Goal: Task Accomplishment & Management: Use online tool/utility

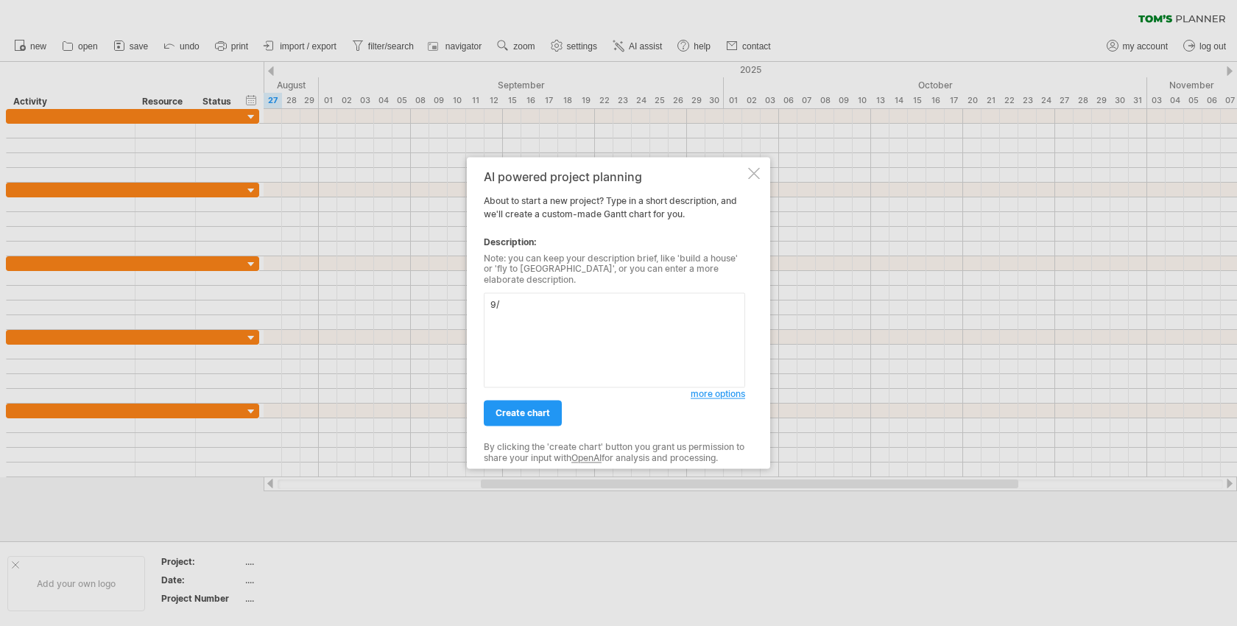
type textarea "9"
type textarea "5"
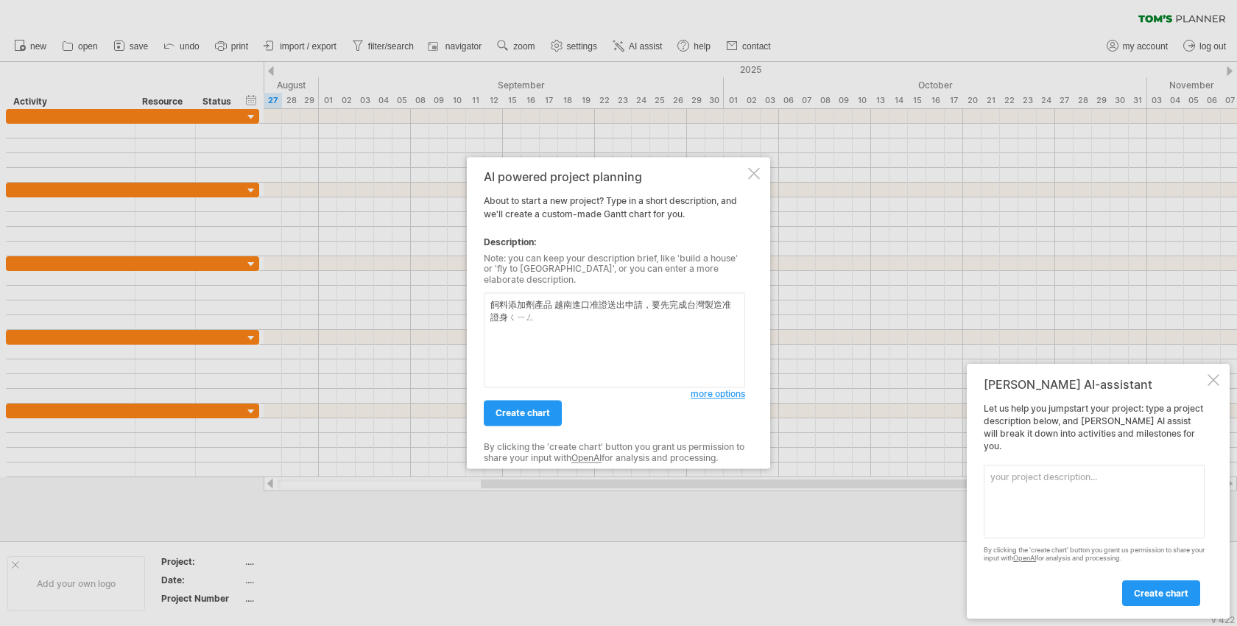
type textarea "飼料添加劑產品 越南進口准證送出申請，要先完成台灣製造准證申請"
click at [522, 408] on span "create chart" at bounding box center [523, 413] width 54 height 11
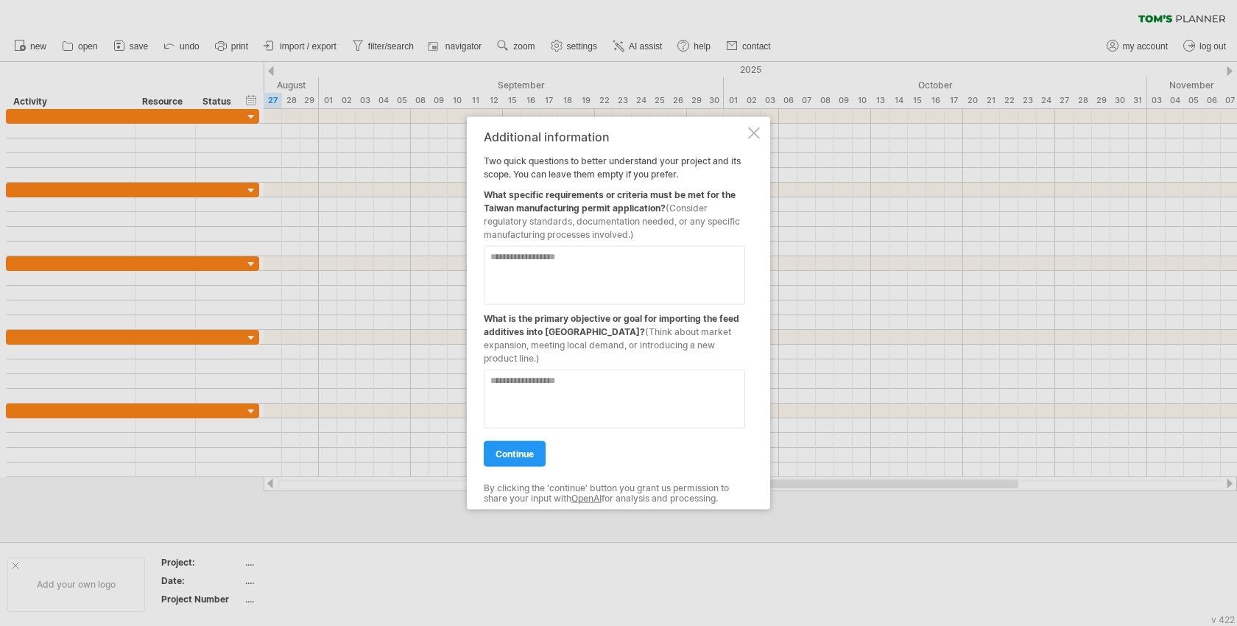
click at [560, 267] on textarea at bounding box center [614, 275] width 261 height 59
click at [532, 454] on link "continue" at bounding box center [515, 454] width 62 height 26
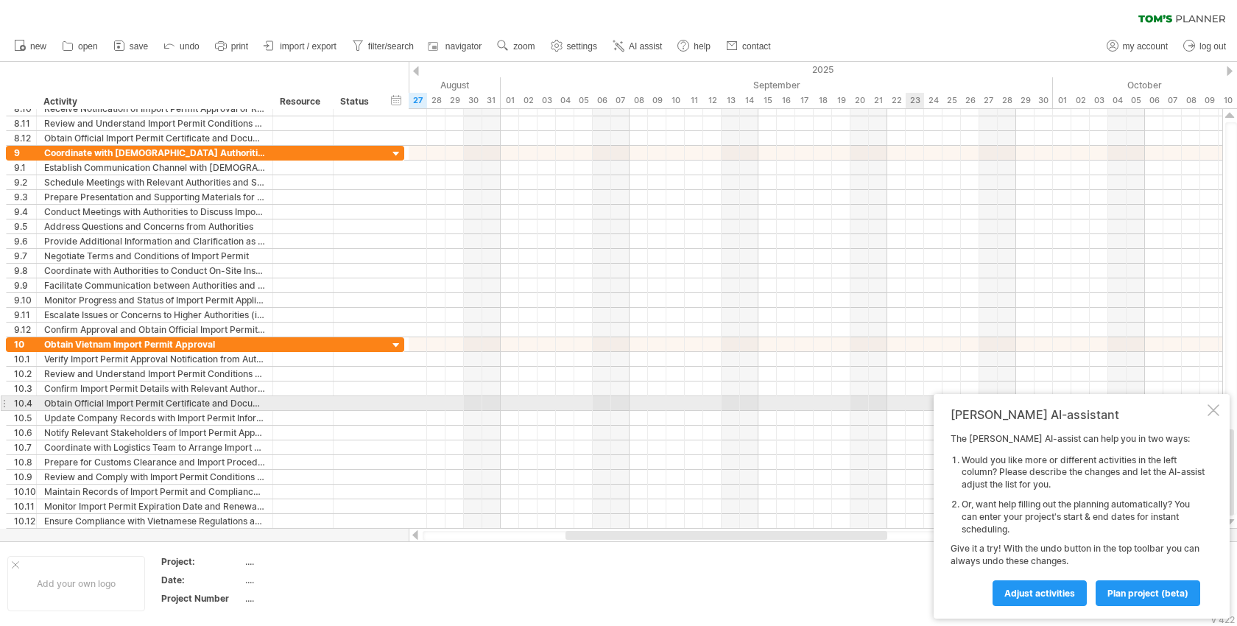
click at [1215, 404] on div at bounding box center [1213, 410] width 12 height 12
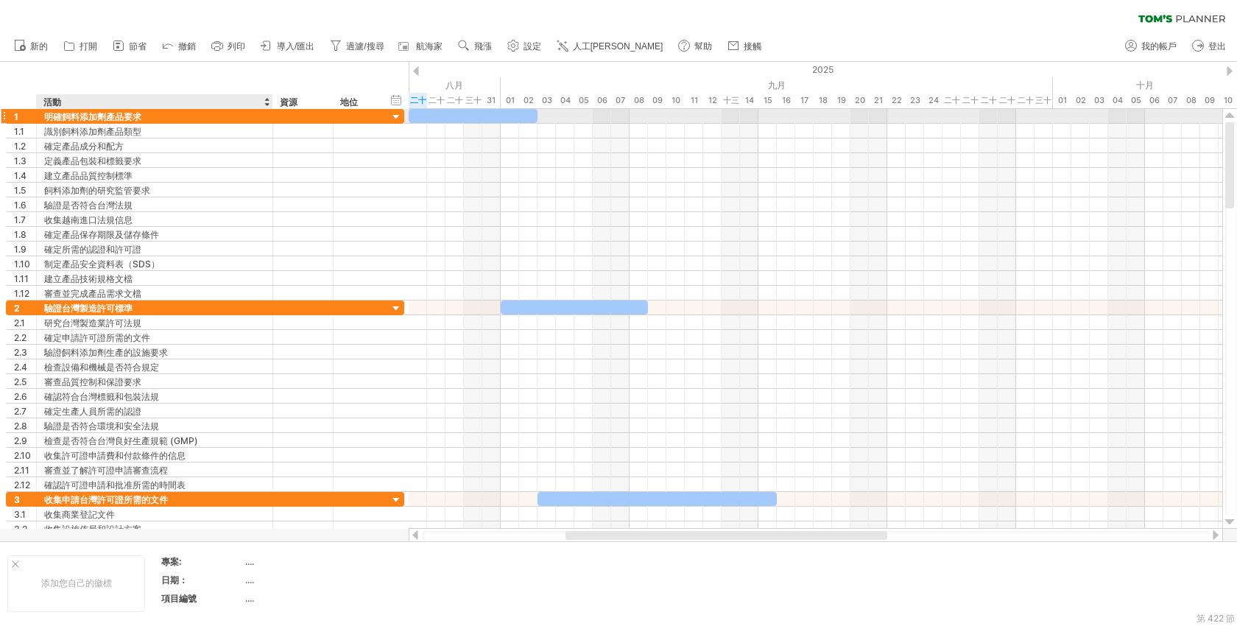
click at [143, 113] on div "明確飼料添加劑產品要求" at bounding box center [154, 116] width 221 height 14
click at [397, 115] on div at bounding box center [396, 117] width 14 height 14
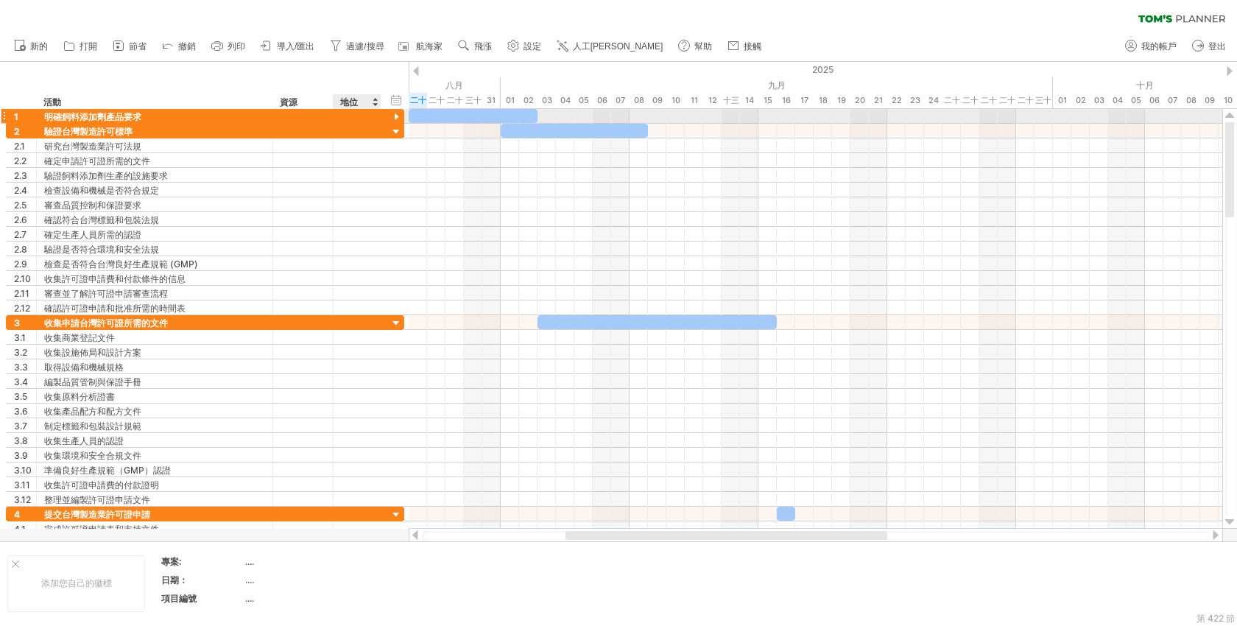
click at [397, 115] on div at bounding box center [396, 117] width 14 height 14
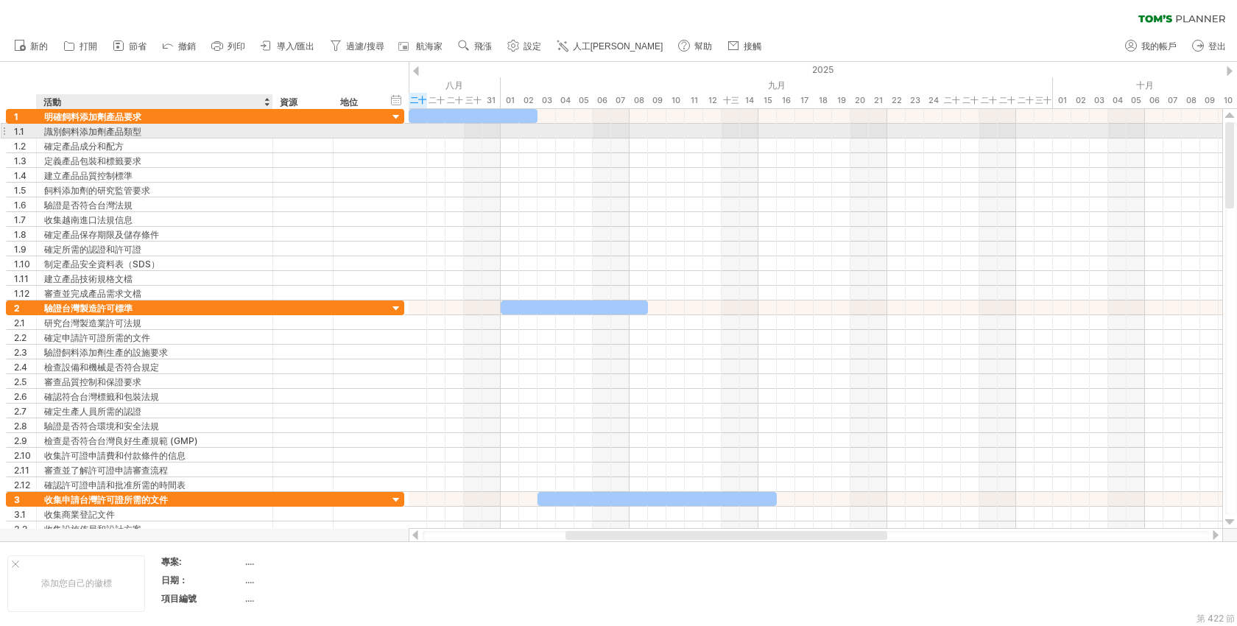
click at [168, 130] on div "識別飼料添加劑產品類型" at bounding box center [154, 131] width 221 height 14
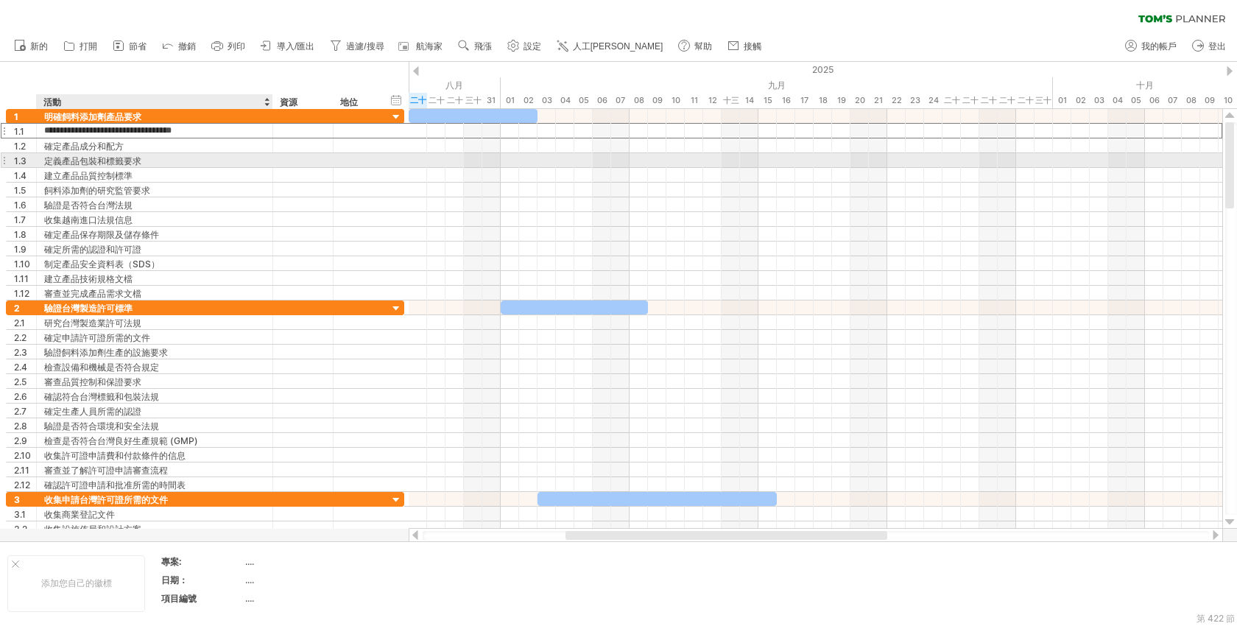
click at [136, 160] on font "定義產品包裝和標籤要求" at bounding box center [92, 160] width 97 height 11
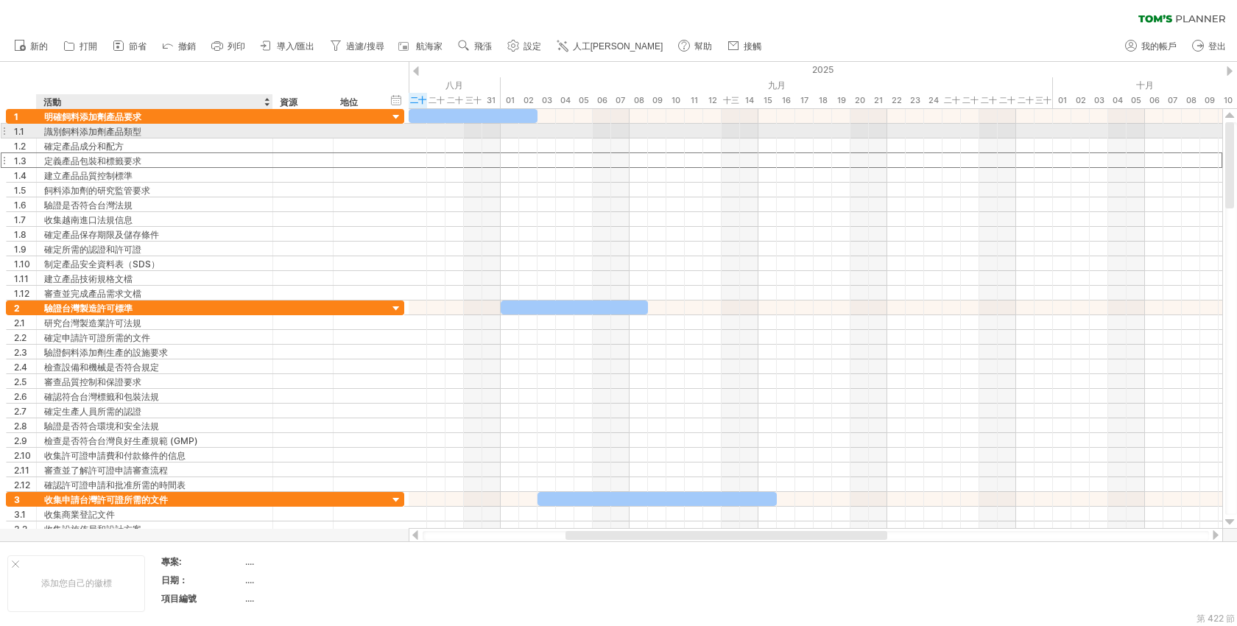
click at [147, 133] on div "識別飼料添加劑產品類型" at bounding box center [154, 131] width 221 height 14
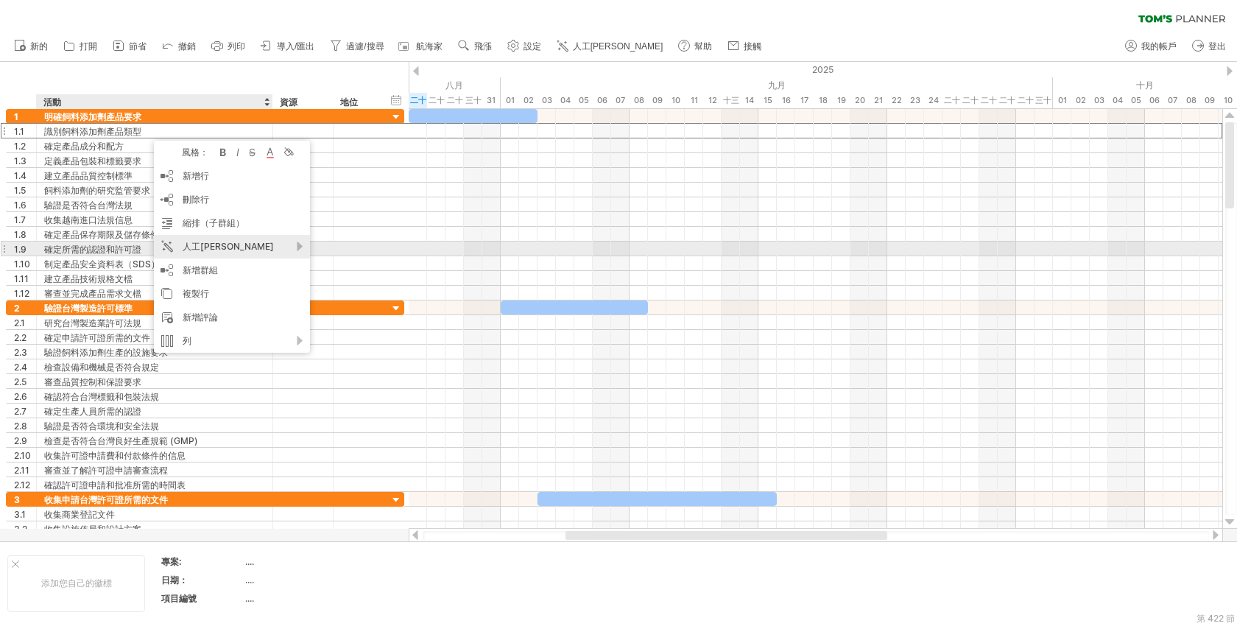
click at [257, 250] on div "人工[PERSON_NAME]" at bounding box center [232, 247] width 156 height 24
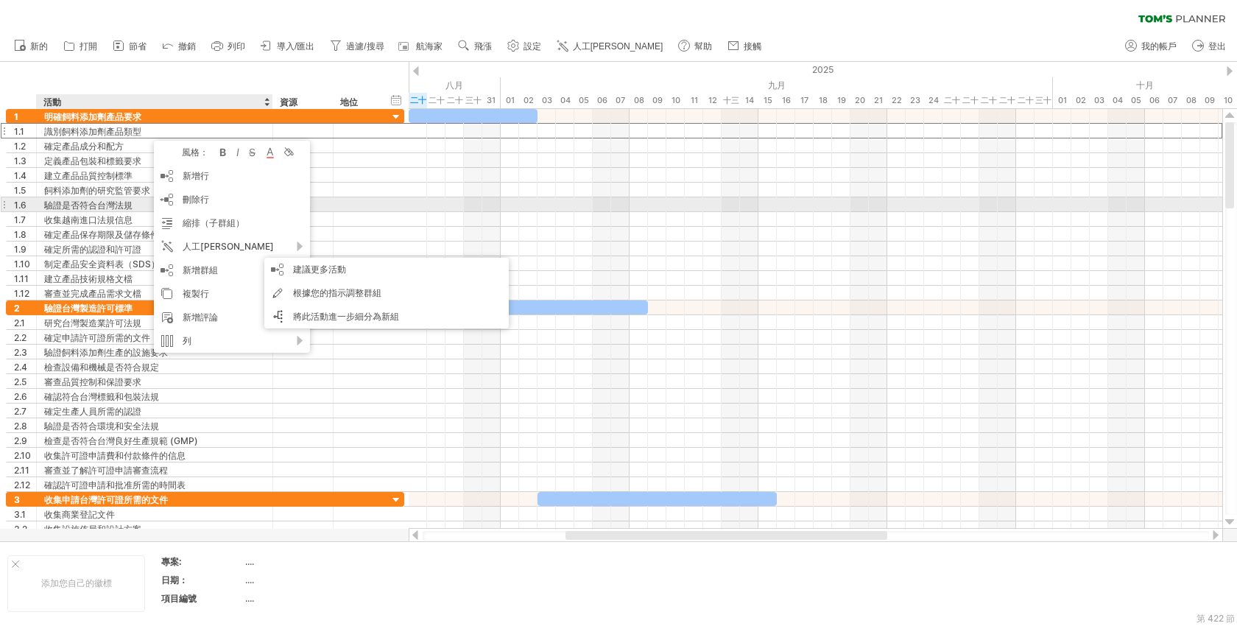
click at [4, 205] on div at bounding box center [4, 204] width 6 height 15
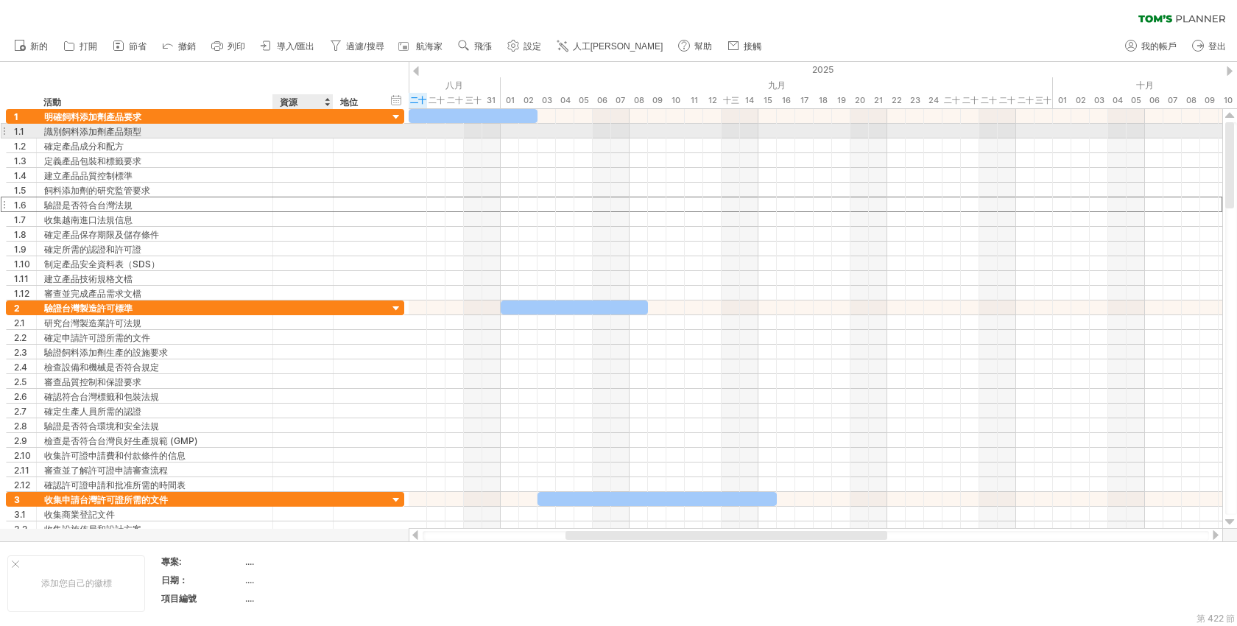
click at [297, 127] on div at bounding box center [303, 131] width 45 height 14
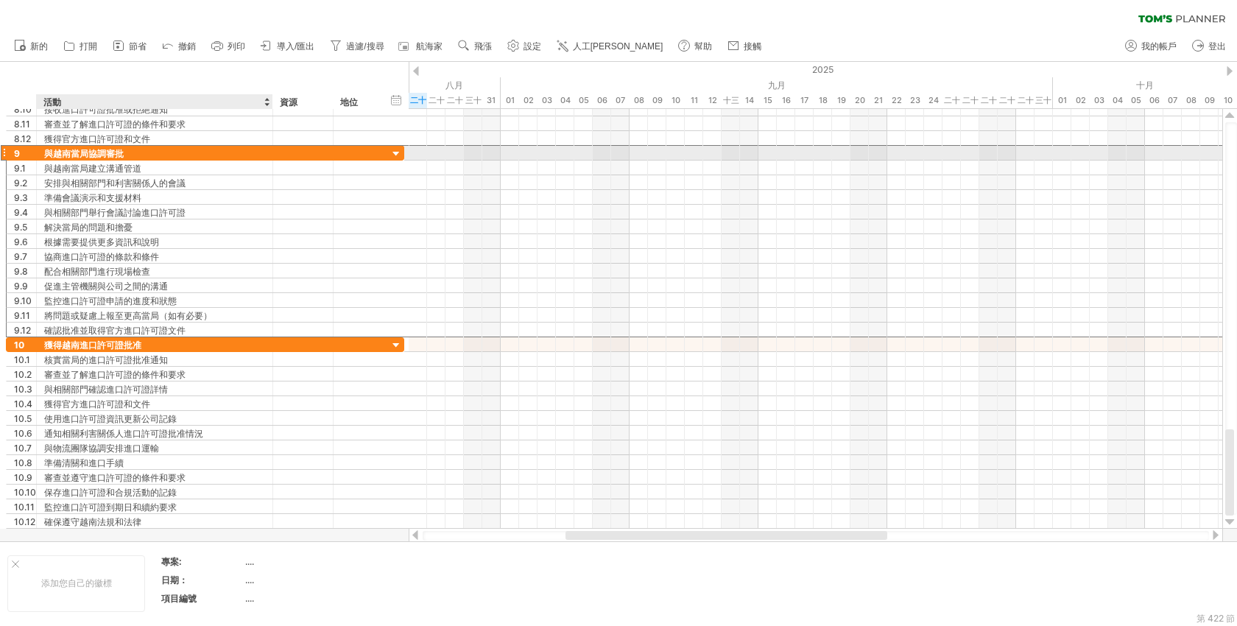
click at [208, 154] on div "與越南當局協調審批" at bounding box center [154, 153] width 221 height 14
click at [208, 154] on input "**********" at bounding box center [154, 153] width 221 height 14
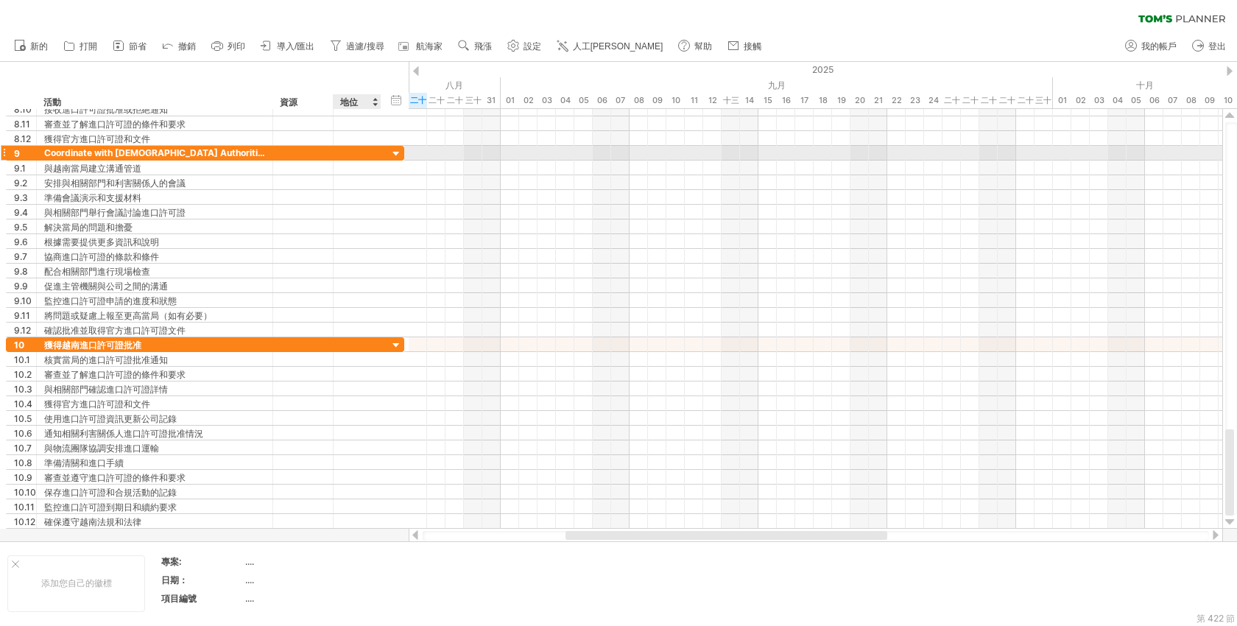
click at [376, 156] on div at bounding box center [379, 153] width 7 height 15
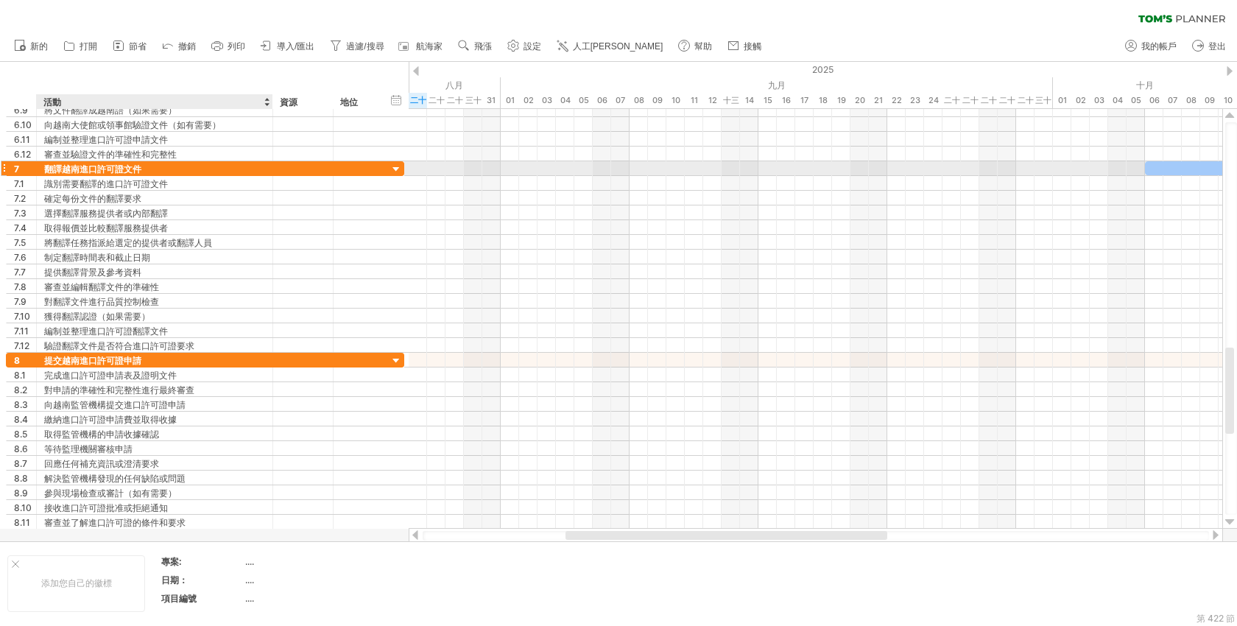
click at [172, 172] on div "翻譯越南進口許可證文件" at bounding box center [154, 168] width 221 height 14
click at [396, 166] on div at bounding box center [396, 170] width 14 height 14
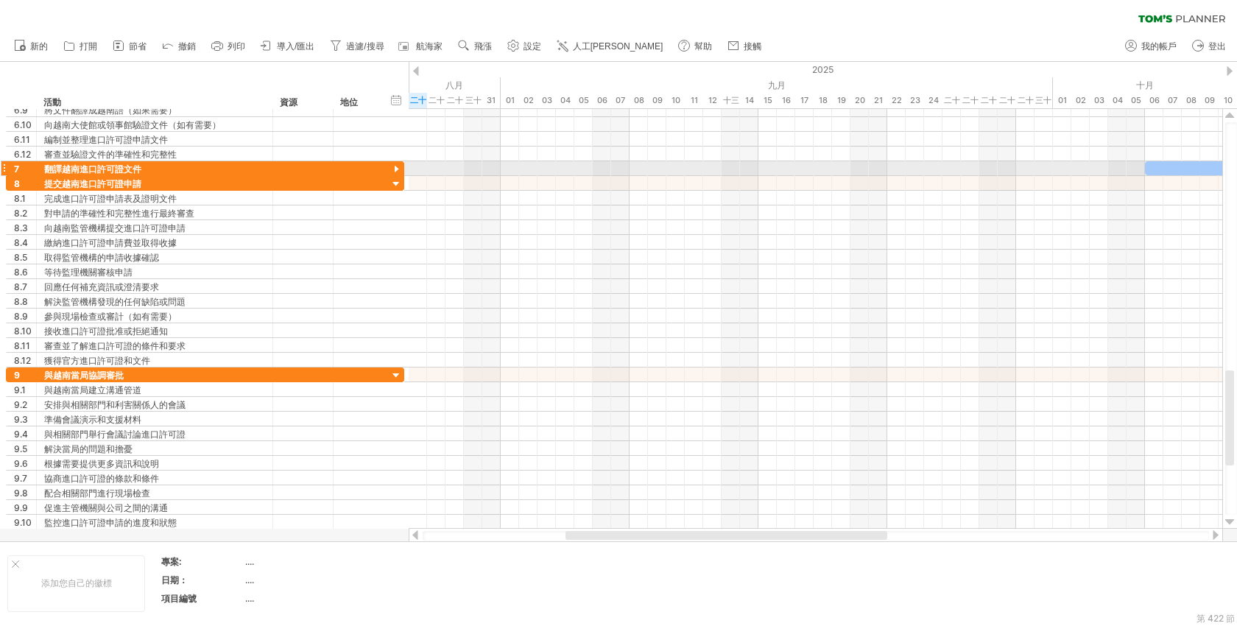
click at [396, 166] on div at bounding box center [396, 170] width 14 height 14
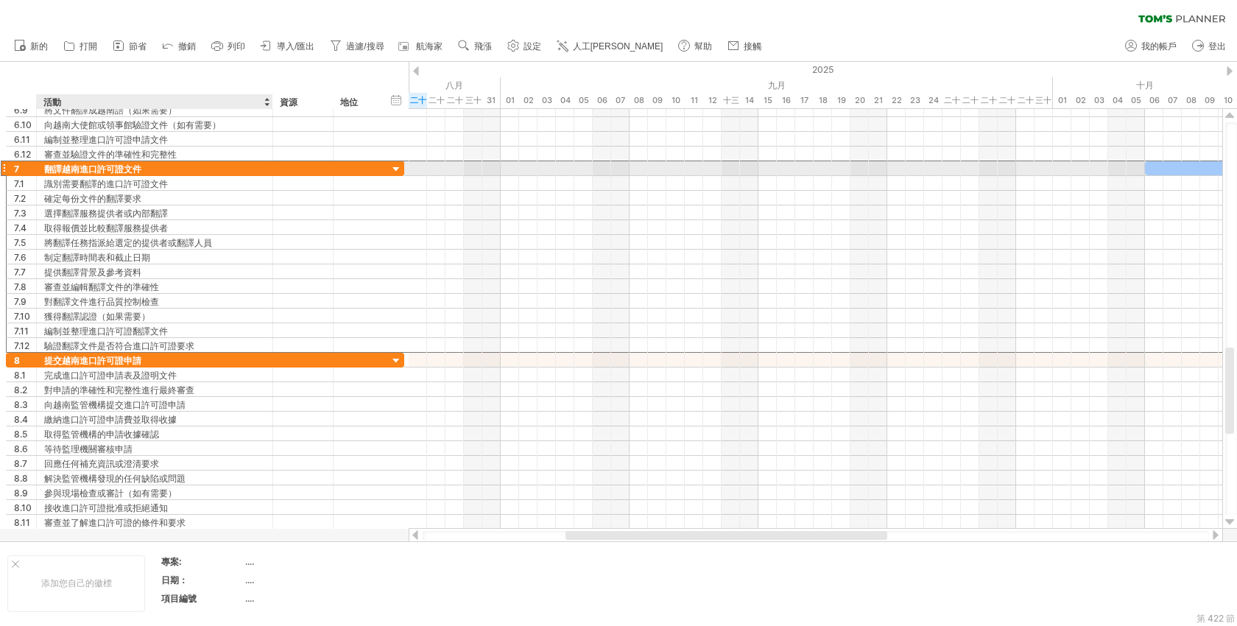
click at [172, 169] on div "翻譯越南進口許可證文件" at bounding box center [154, 168] width 221 height 14
click at [172, 169] on input "**********" at bounding box center [154, 168] width 221 height 14
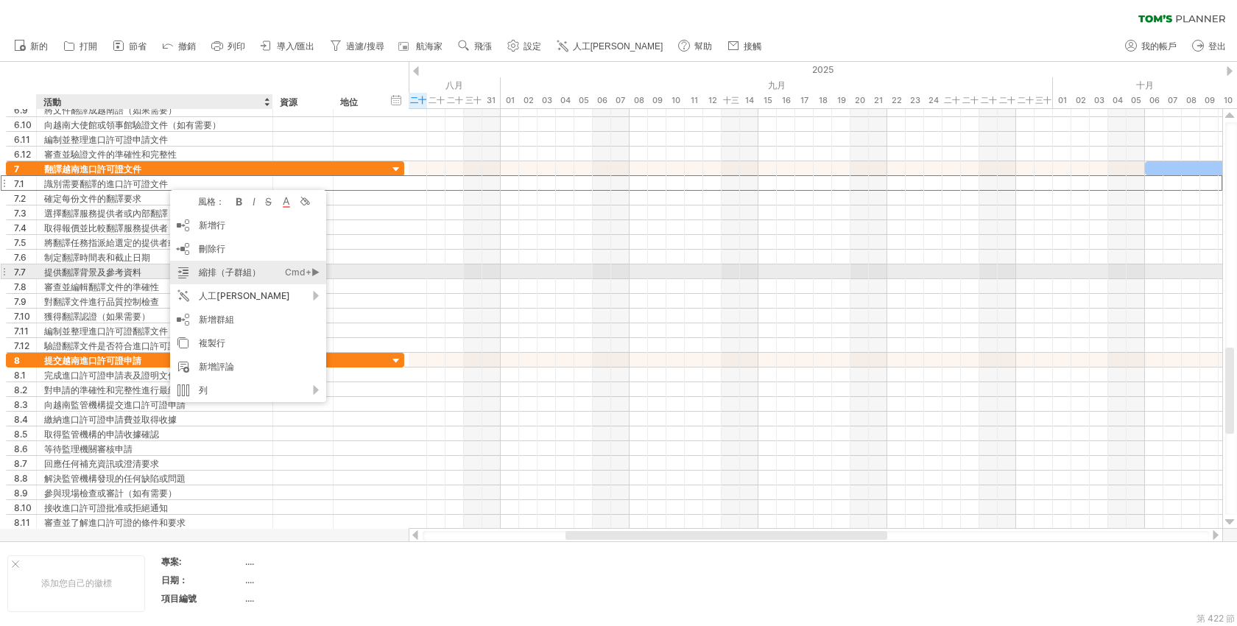
click at [249, 269] on font "縮排（子群組）" at bounding box center [230, 272] width 62 height 11
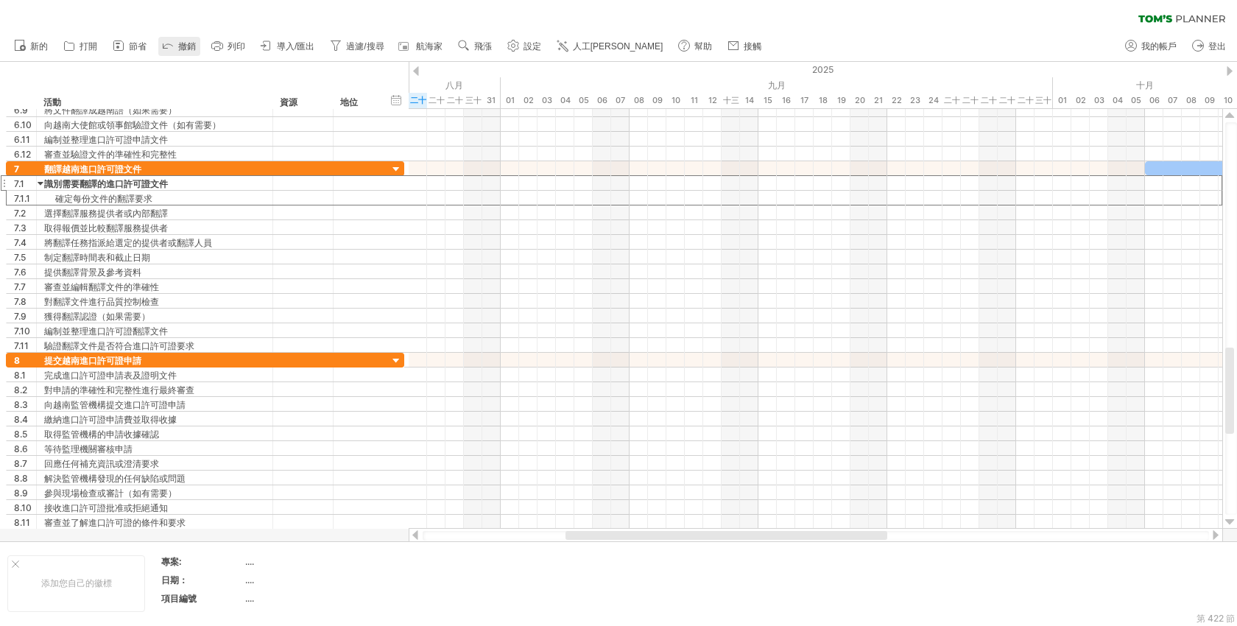
click at [174, 48] on icon at bounding box center [168, 45] width 15 height 15
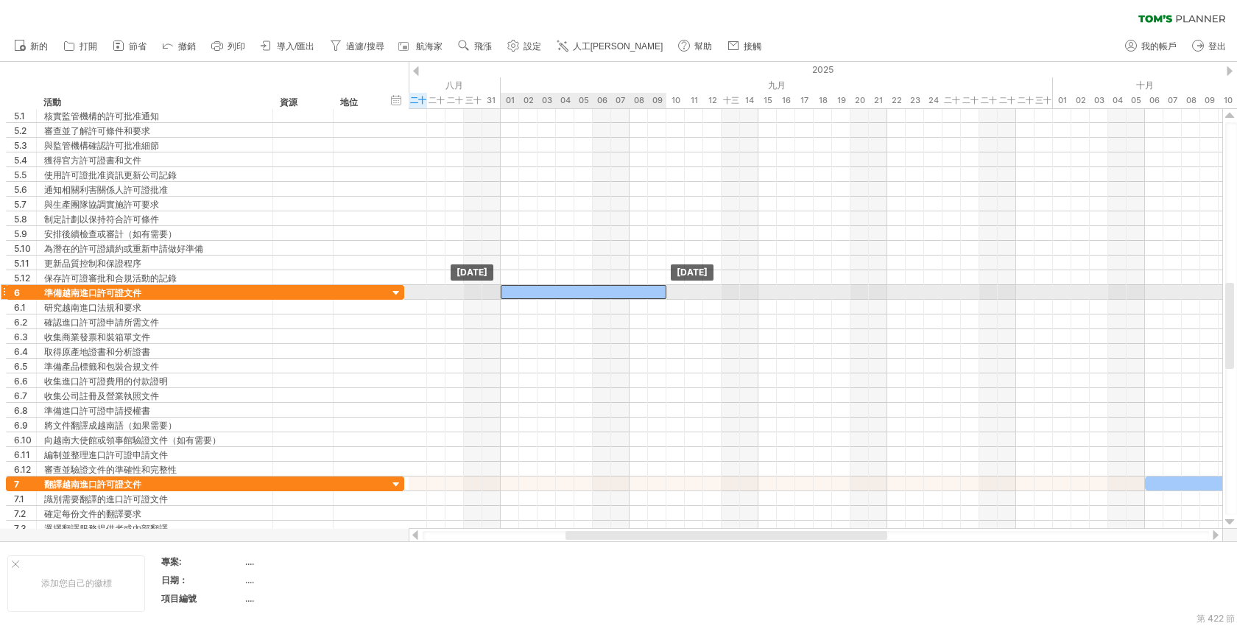
drag, startPoint x: 1117, startPoint y: 292, endPoint x: 546, endPoint y: 290, distance: 571.4
click at [546, 290] on div at bounding box center [584, 292] width 166 height 14
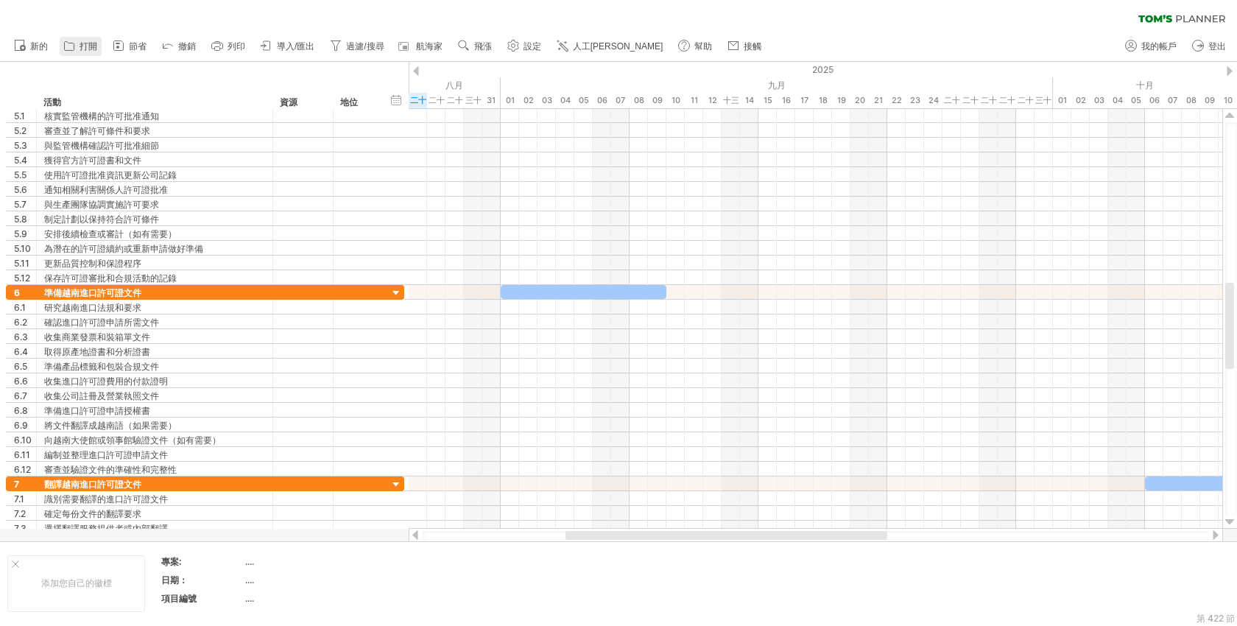
click at [90, 50] on font "打開" at bounding box center [89, 46] width 18 height 10
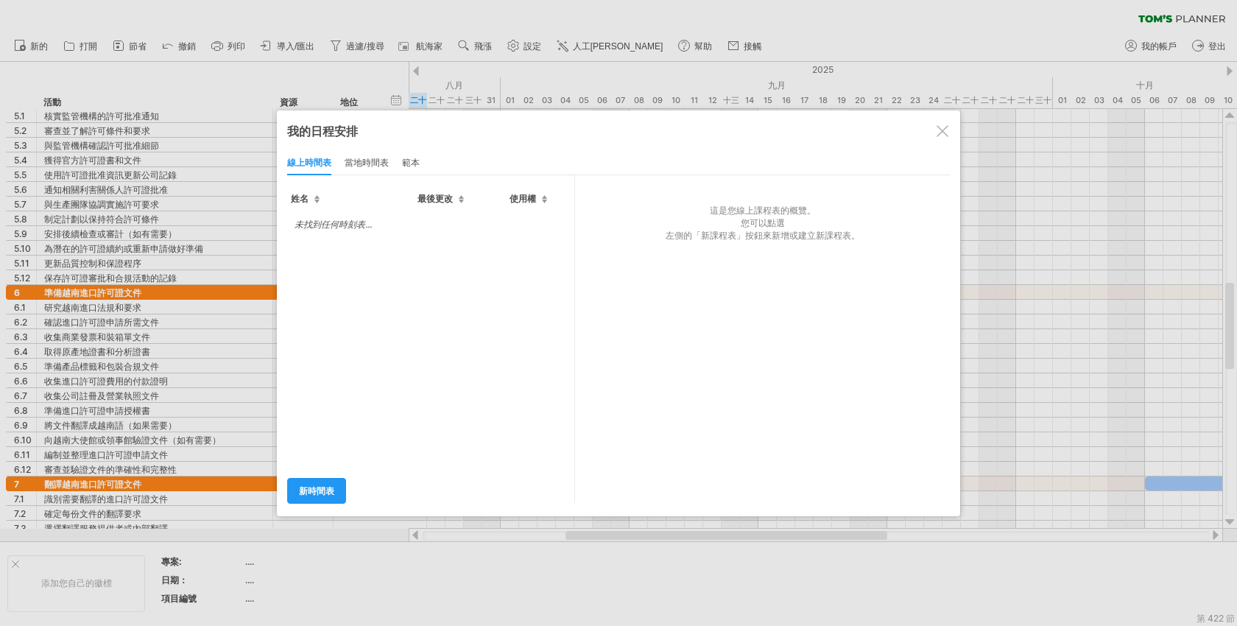
click at [944, 130] on div at bounding box center [943, 131] width 12 height 12
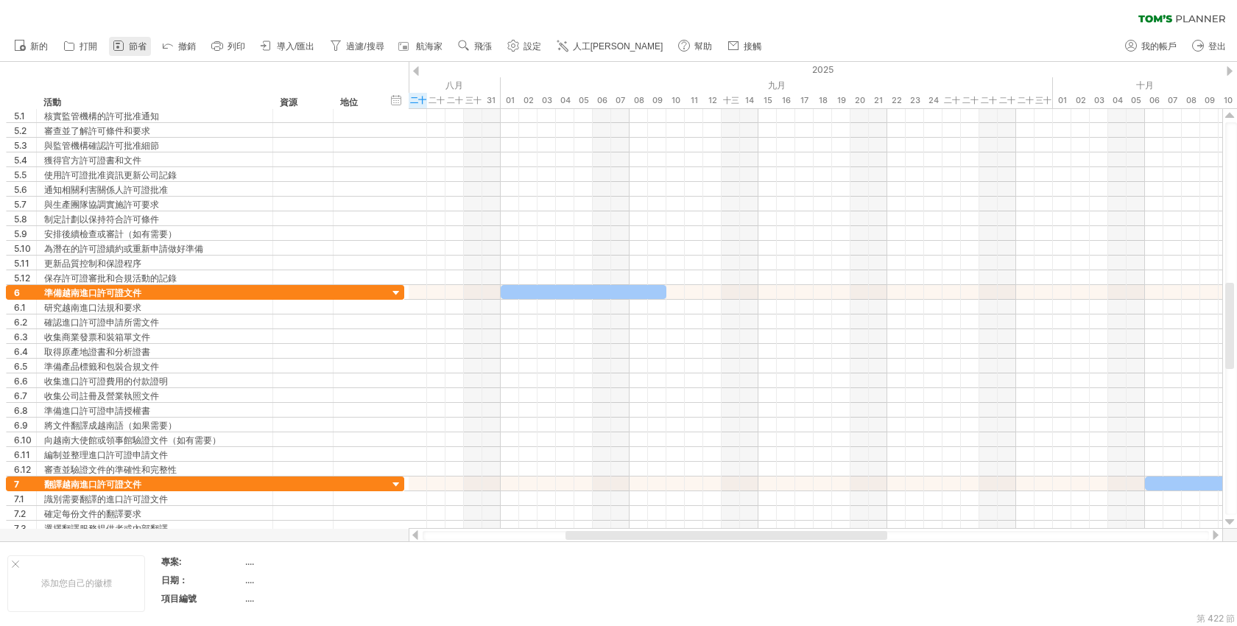
click at [138, 46] on font "節省" at bounding box center [138, 46] width 18 height 10
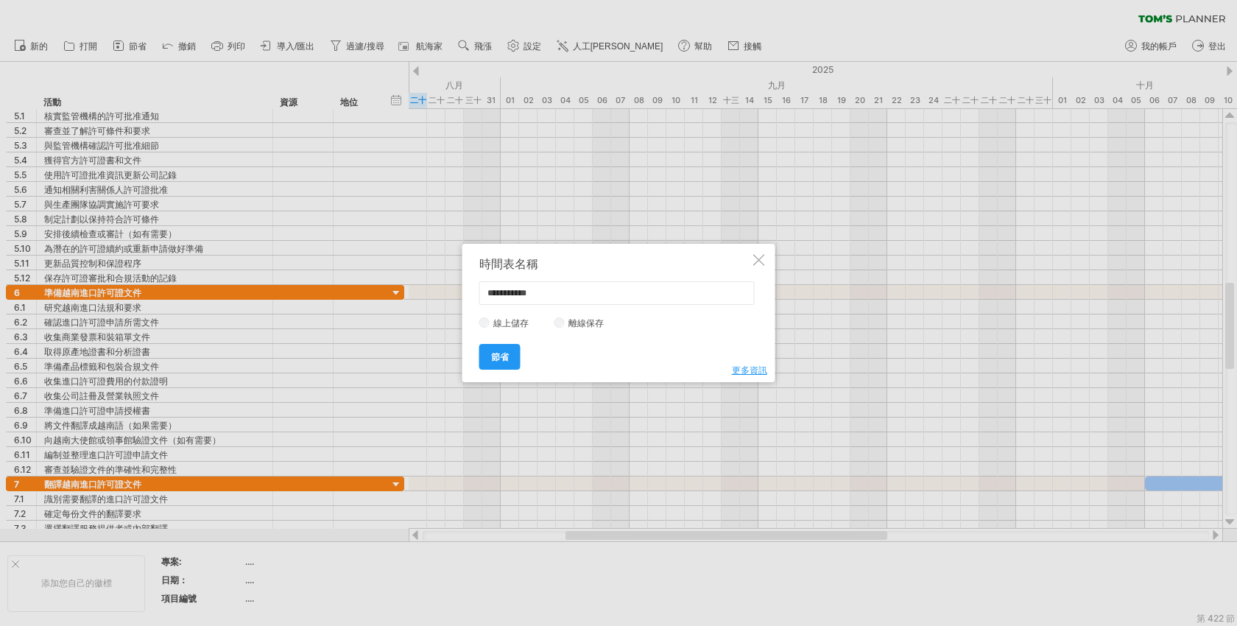
click at [760, 259] on div at bounding box center [759, 260] width 12 height 12
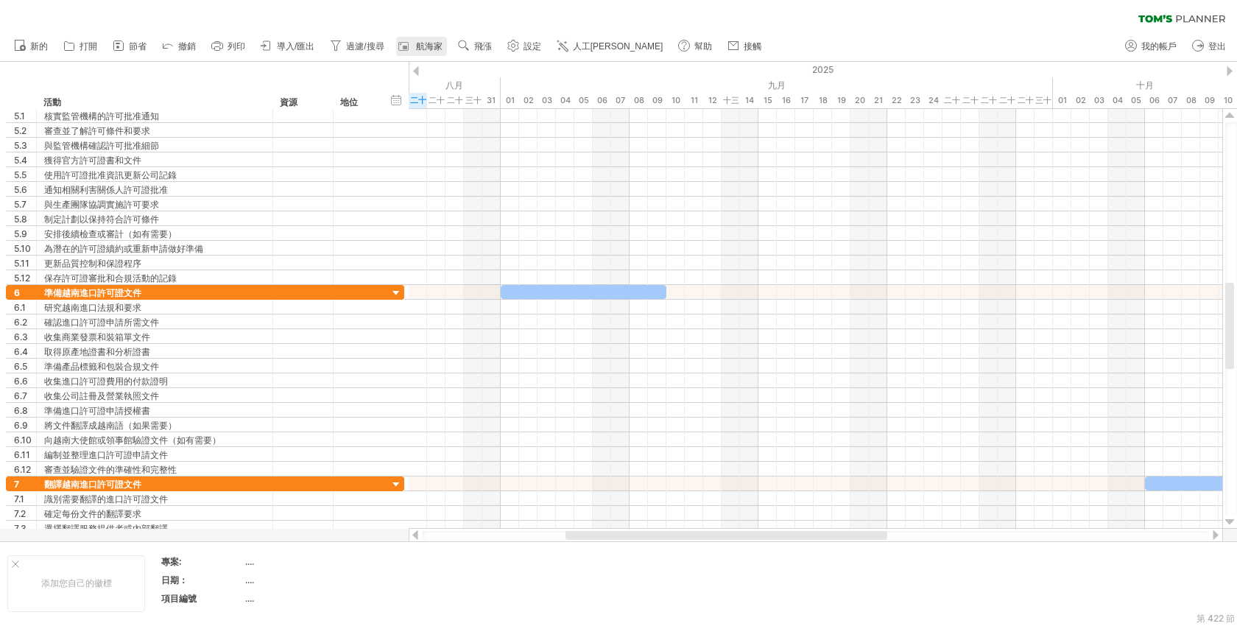
click at [430, 52] on font "航海家" at bounding box center [429, 46] width 27 height 10
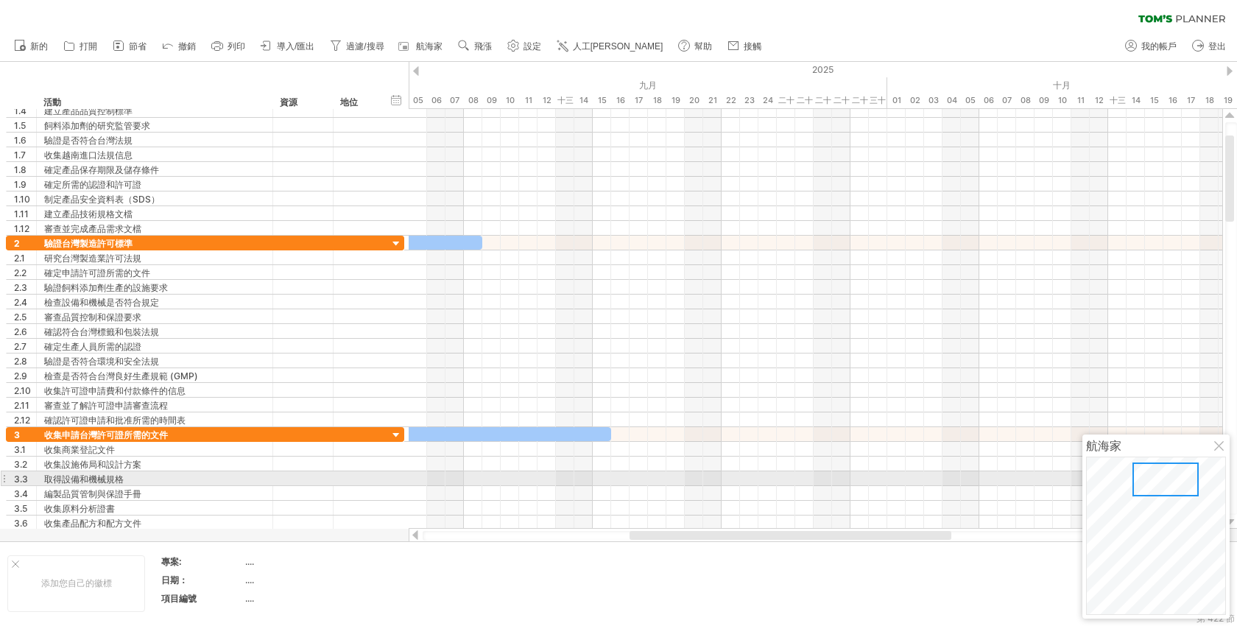
drag, startPoint x: 1149, startPoint y: 509, endPoint x: 1166, endPoint y: 476, distance: 36.2
click at [1166, 476] on div at bounding box center [1165, 479] width 66 height 34
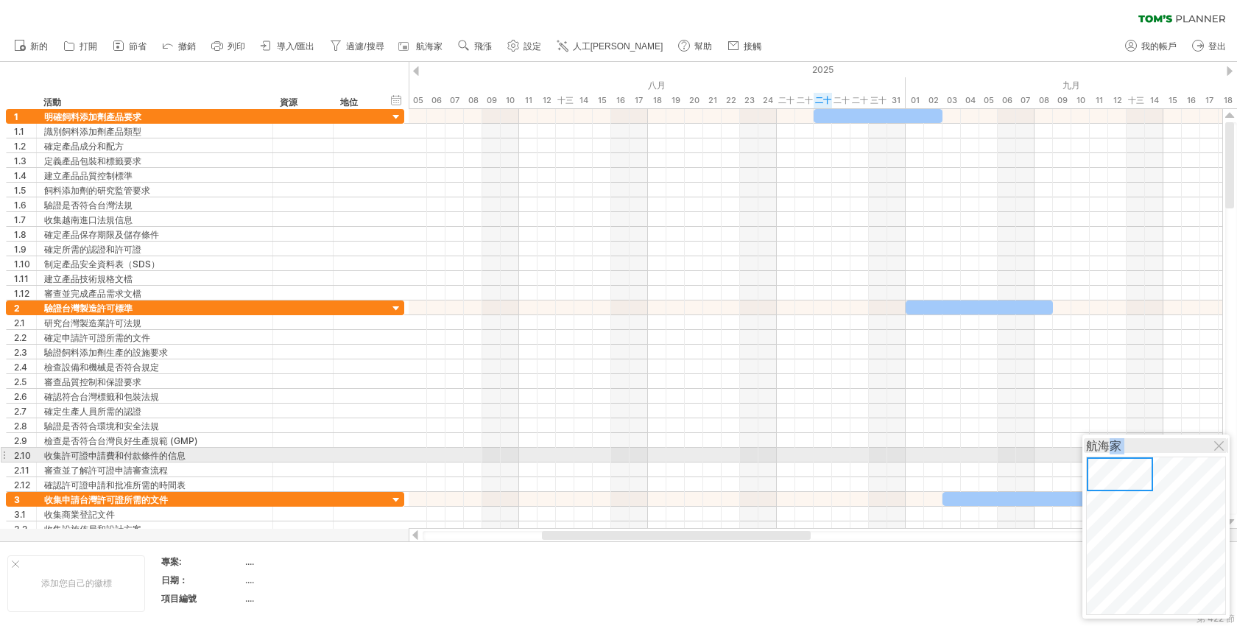
drag, startPoint x: 1166, startPoint y: 476, endPoint x: 1110, endPoint y: 451, distance: 61.3
click at [1110, 451] on div "航海家" at bounding box center [1155, 526] width 147 height 184
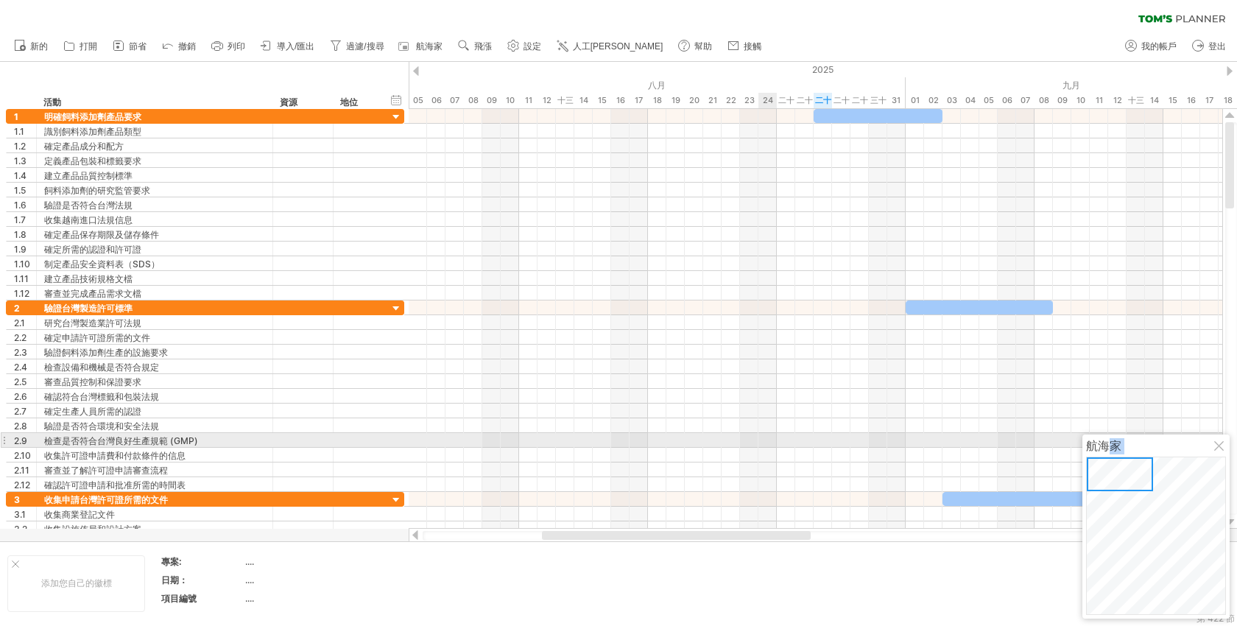
click at [1218, 445] on div at bounding box center [1220, 447] width 12 height 12
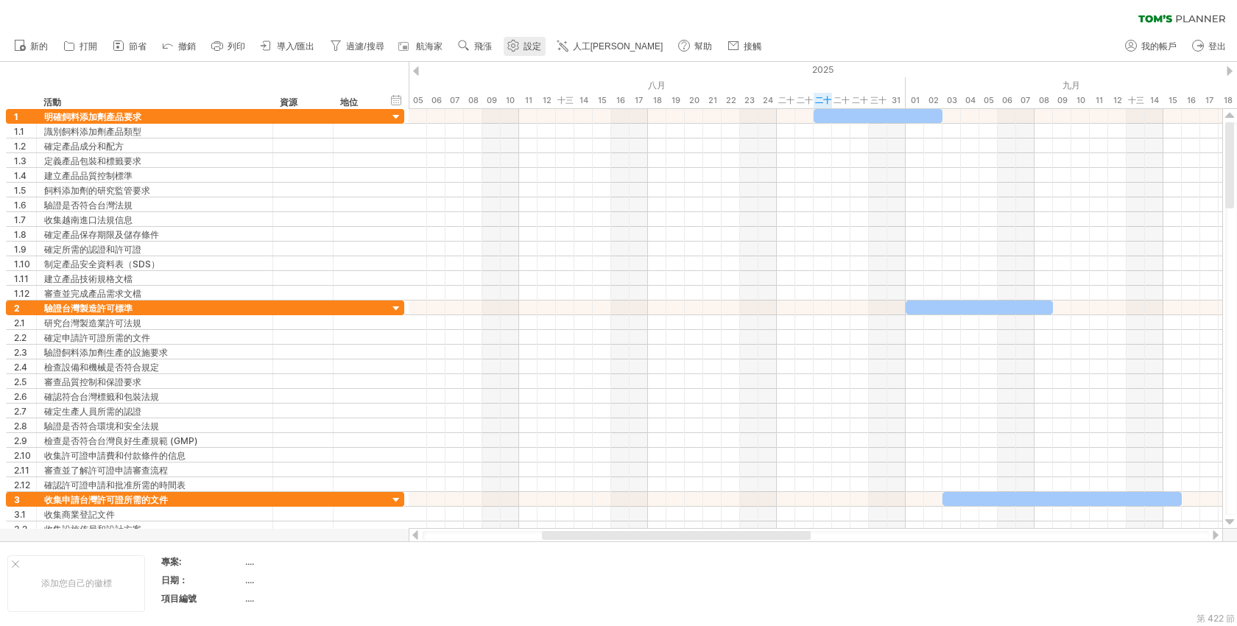
click at [521, 46] on use at bounding box center [513, 45] width 15 height 15
select select "*"
select select "**"
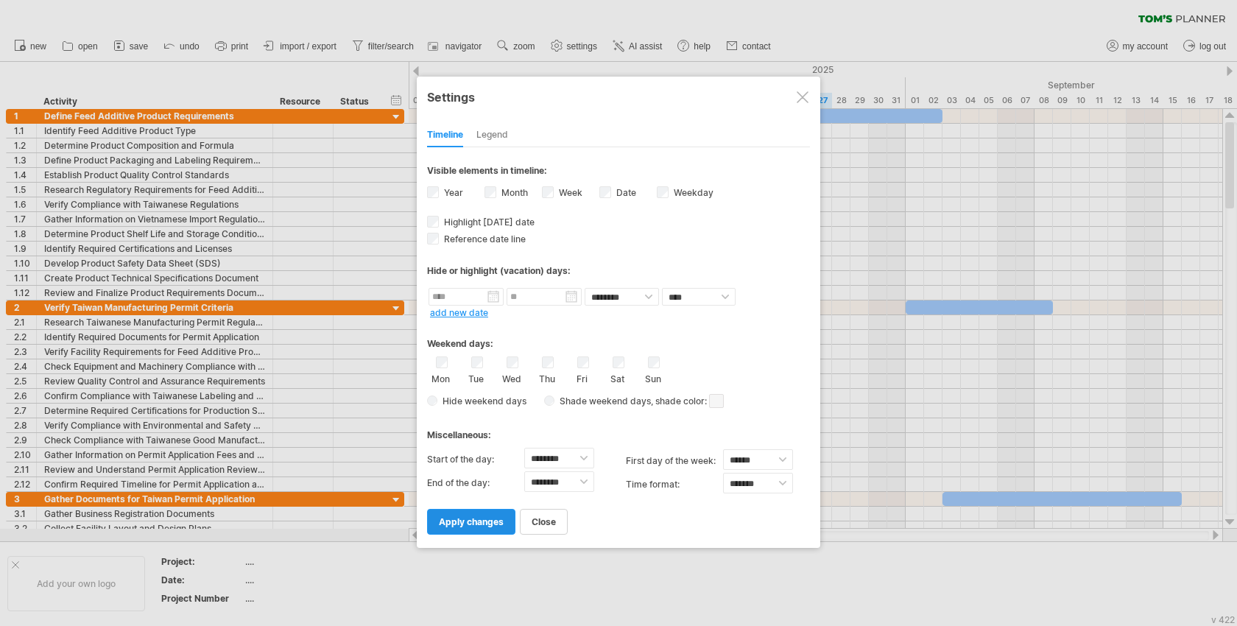
click at [478, 526] on span "apply changes" at bounding box center [471, 521] width 65 height 11
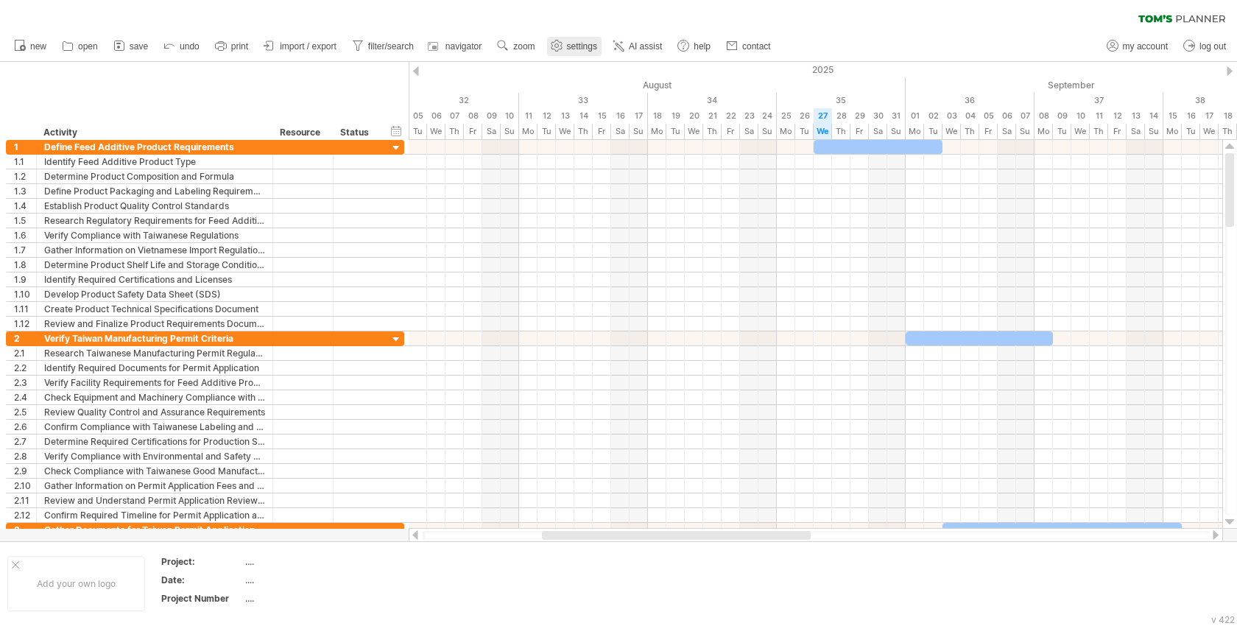
click at [597, 47] on span "settings" at bounding box center [582, 46] width 30 height 10
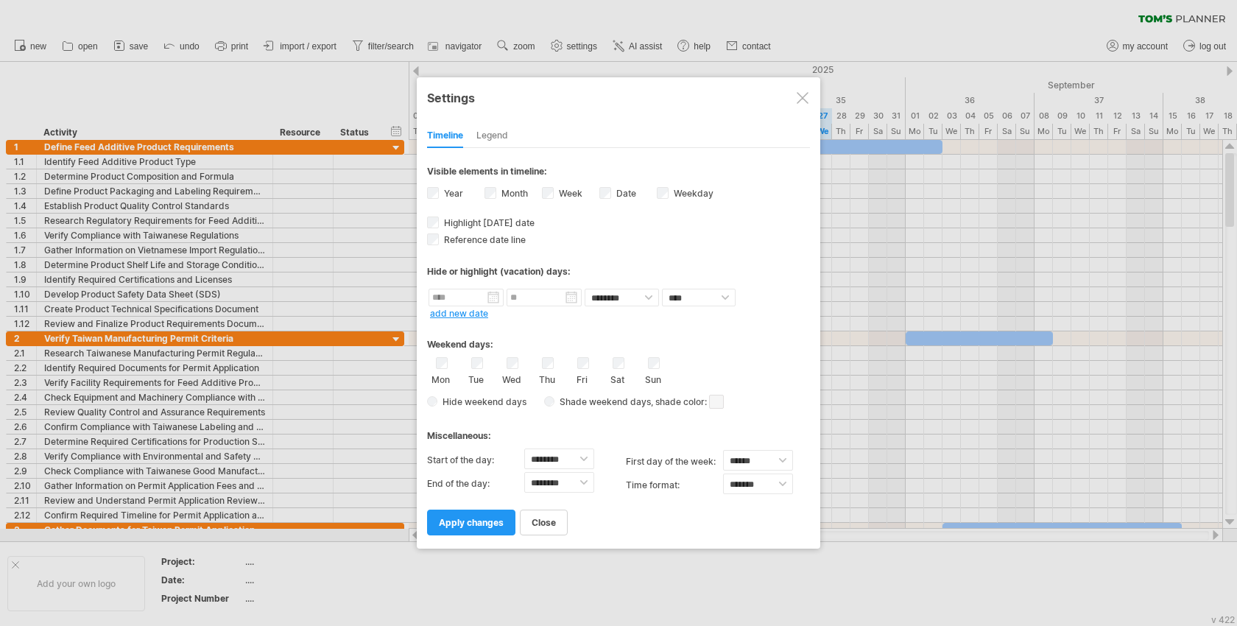
click at [501, 141] on div "Legend" at bounding box center [492, 136] width 32 height 24
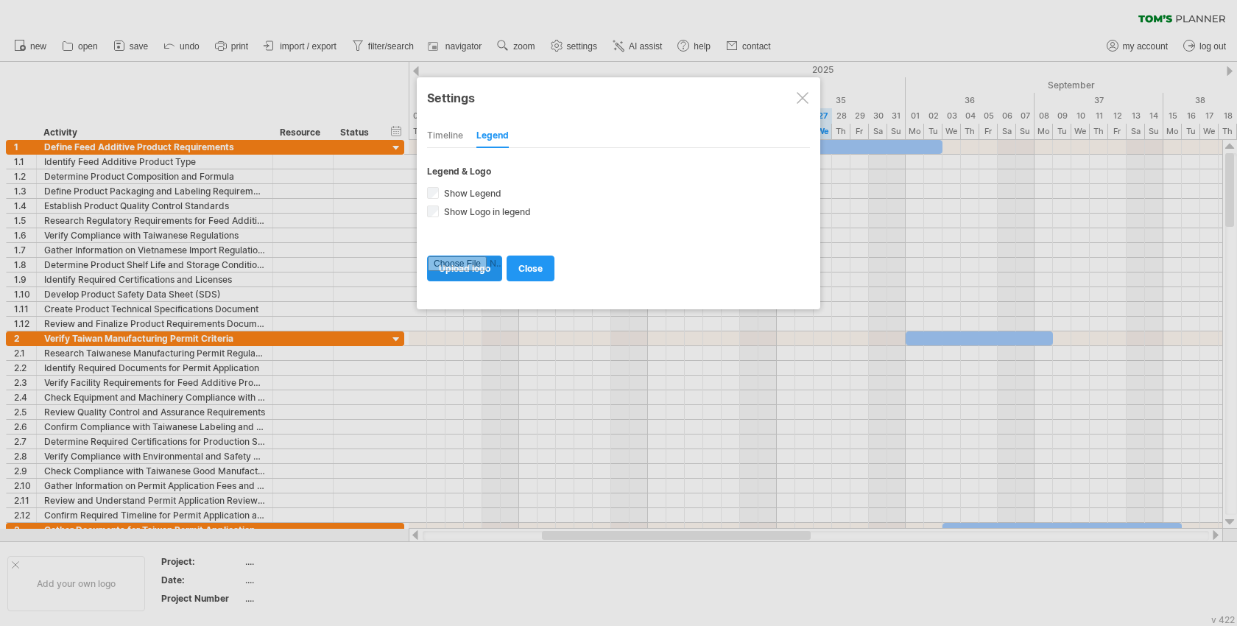
click at [485, 267] on input "file" at bounding box center [465, 268] width 74 height 24
type input "**********"
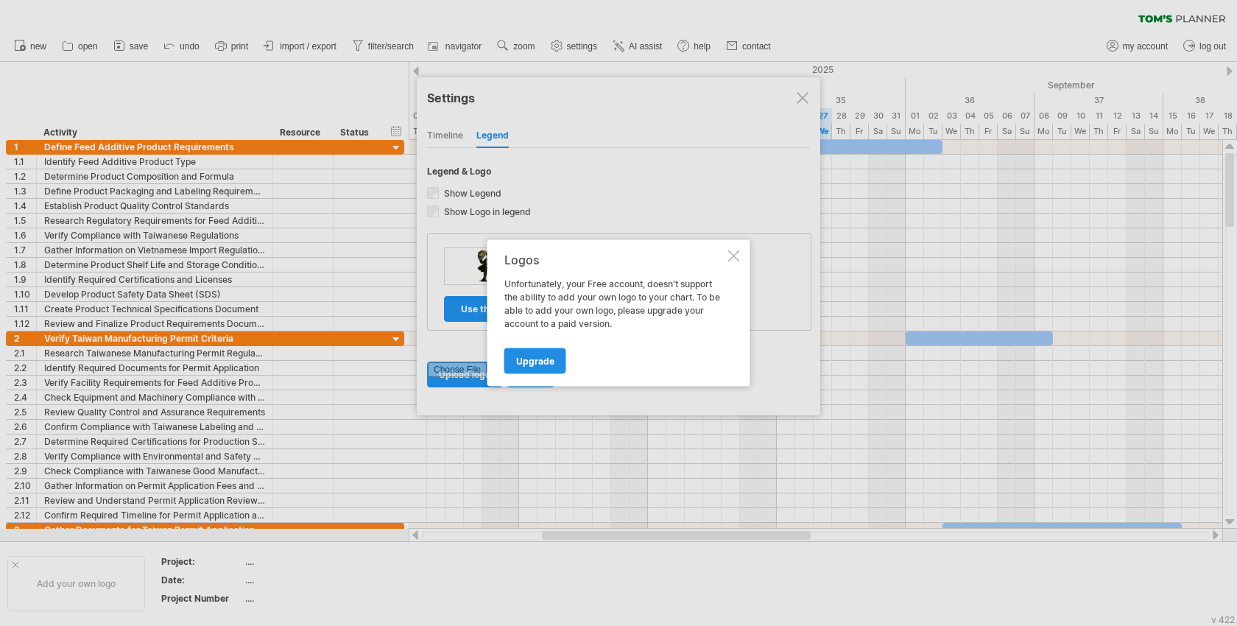
click at [537, 364] on span "Upgrade" at bounding box center [535, 361] width 38 height 11
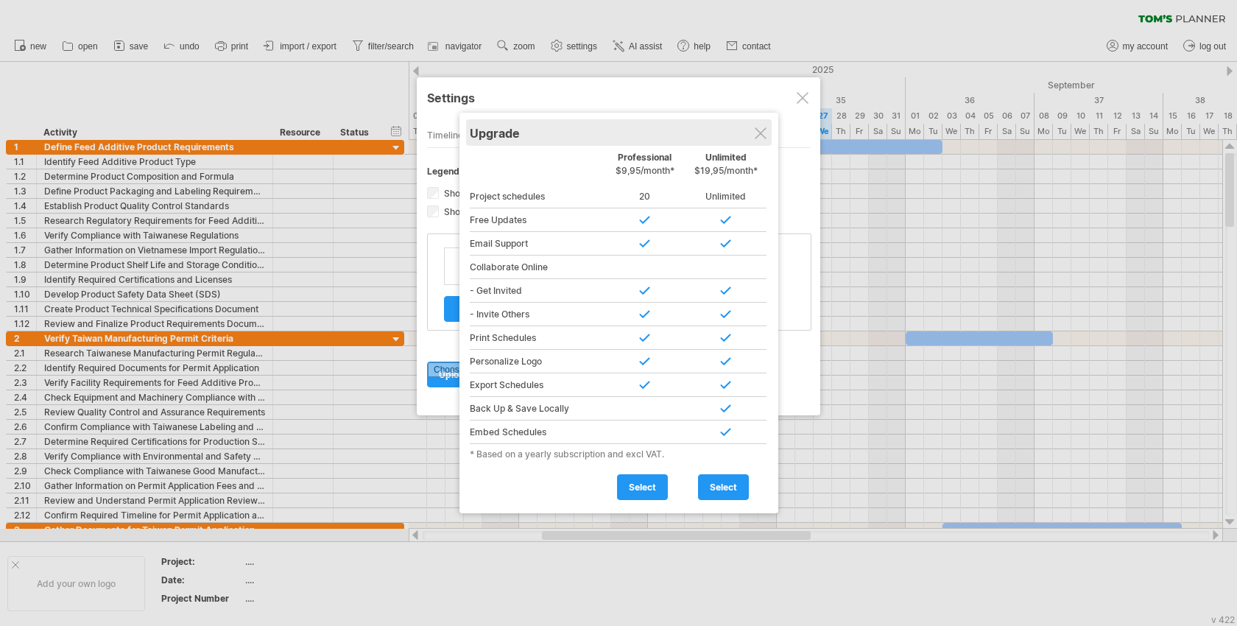
click at [768, 129] on div "Upgrade" at bounding box center [619, 132] width 298 height 27
click at [758, 135] on div at bounding box center [761, 133] width 12 height 12
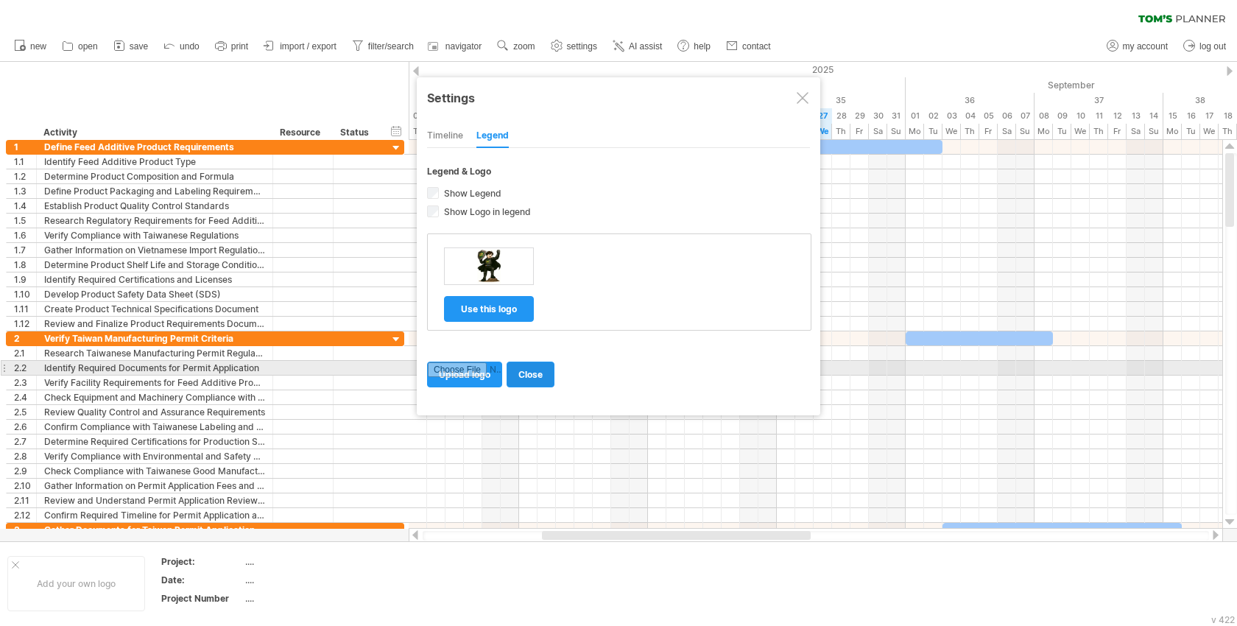
click at [533, 375] on span "close" at bounding box center [530, 374] width 24 height 11
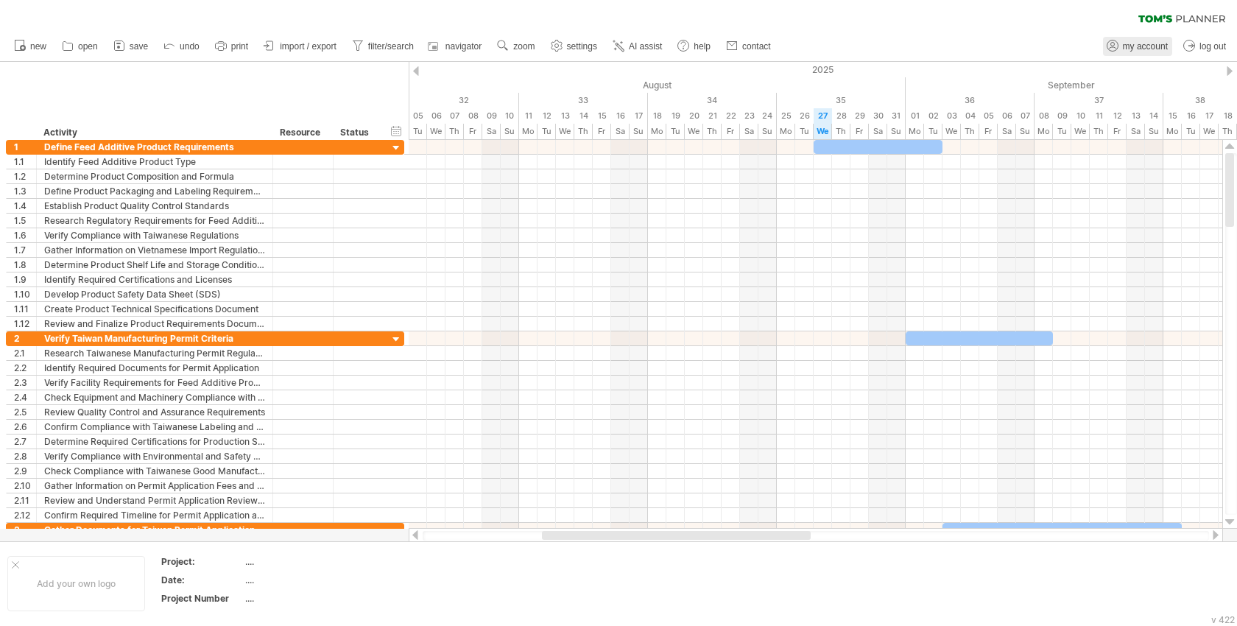
click at [1128, 46] on span "my account" at bounding box center [1145, 46] width 45 height 10
type input "**********"
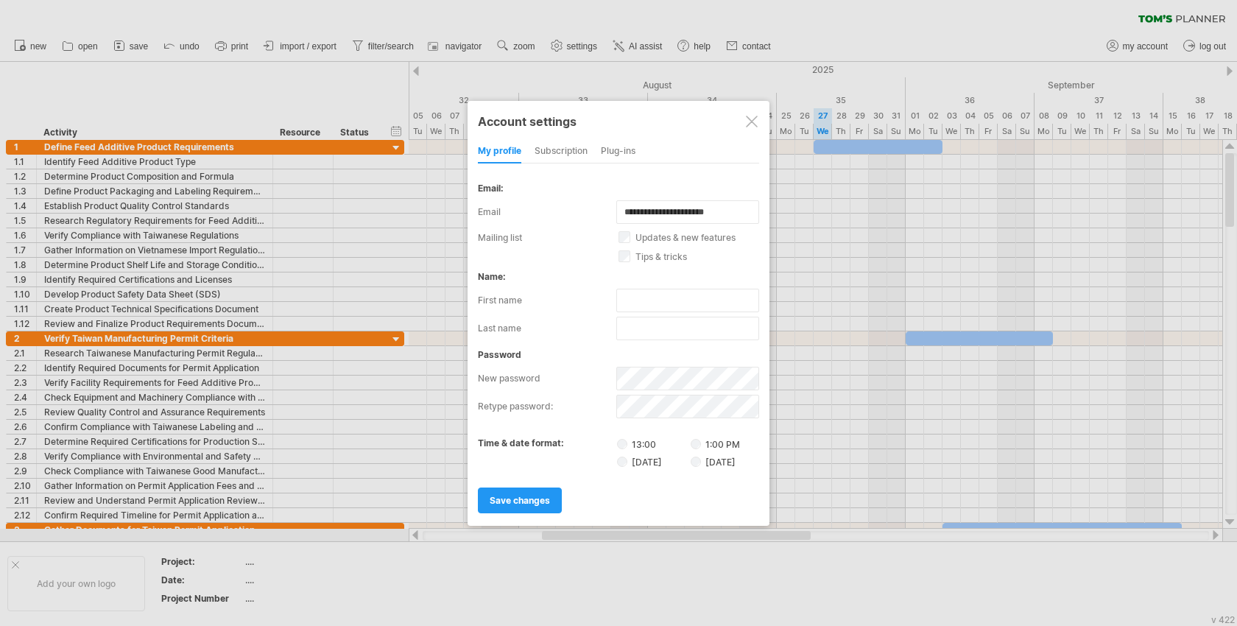
click at [567, 149] on div "subscription" at bounding box center [561, 152] width 53 height 24
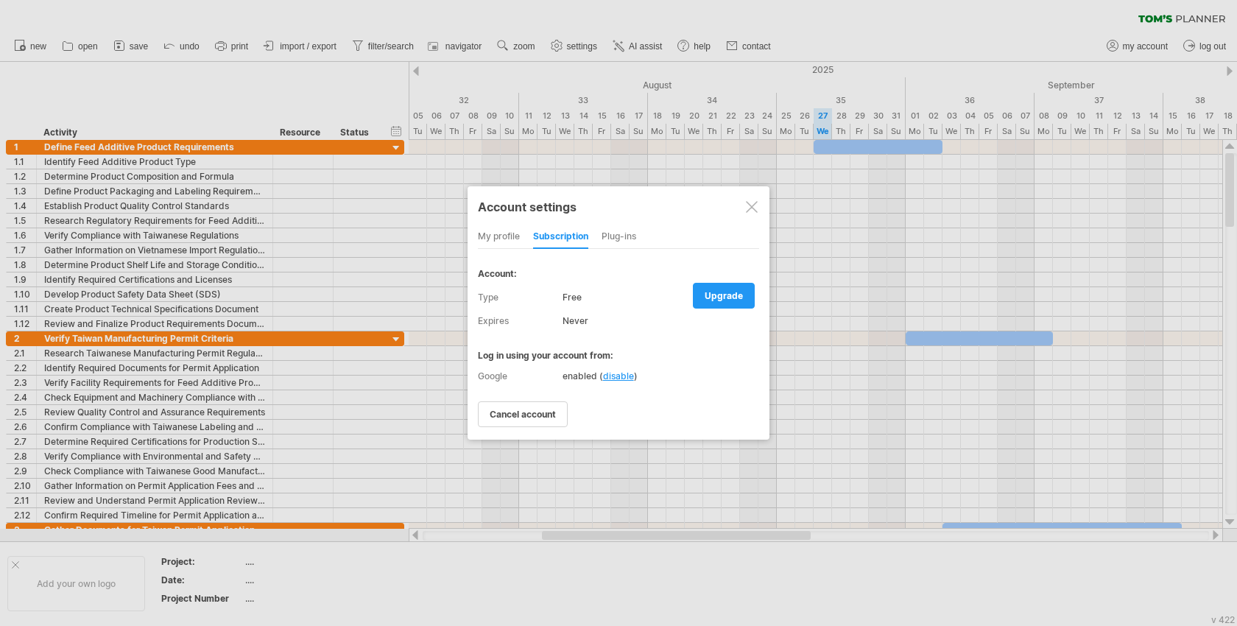
click at [756, 206] on div at bounding box center [752, 207] width 12 height 12
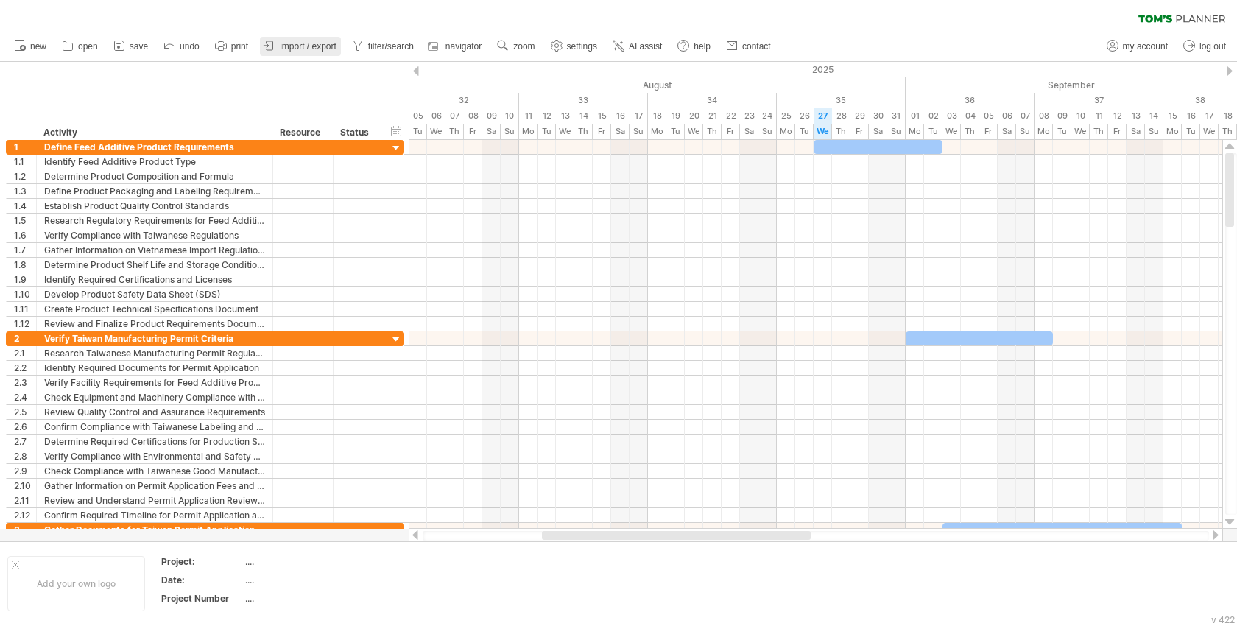
click at [303, 43] on span "import / export" at bounding box center [308, 46] width 57 height 10
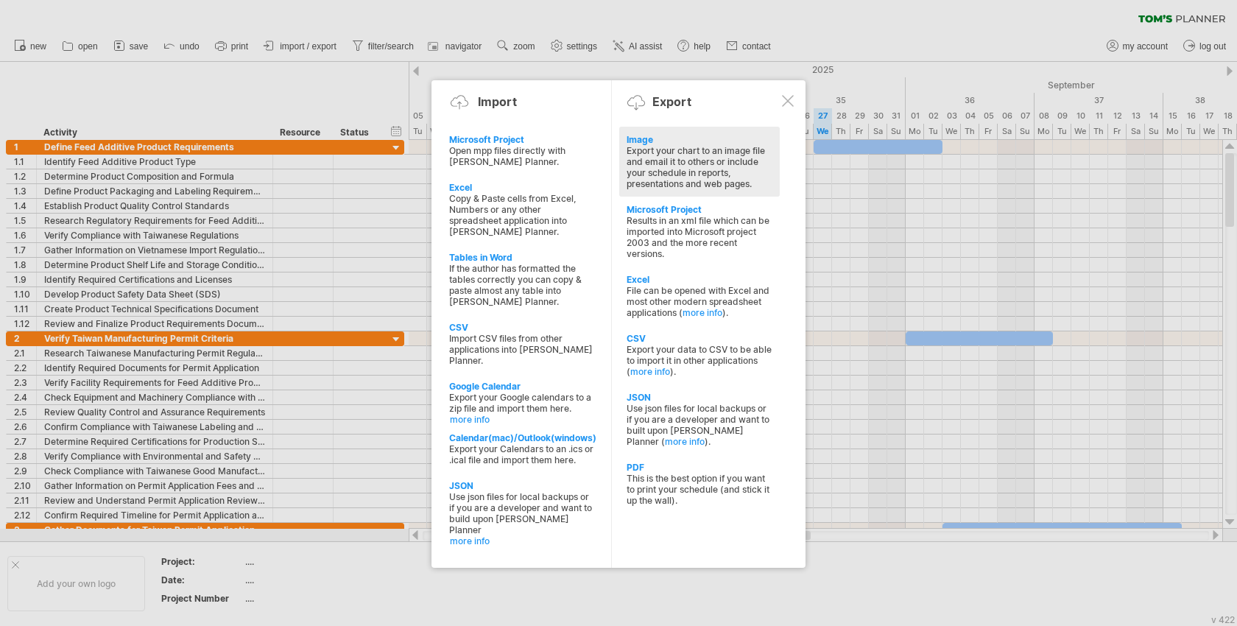
click at [702, 156] on div "Export your chart to an image file and email it to others or include your sched…" at bounding box center [700, 167] width 146 height 44
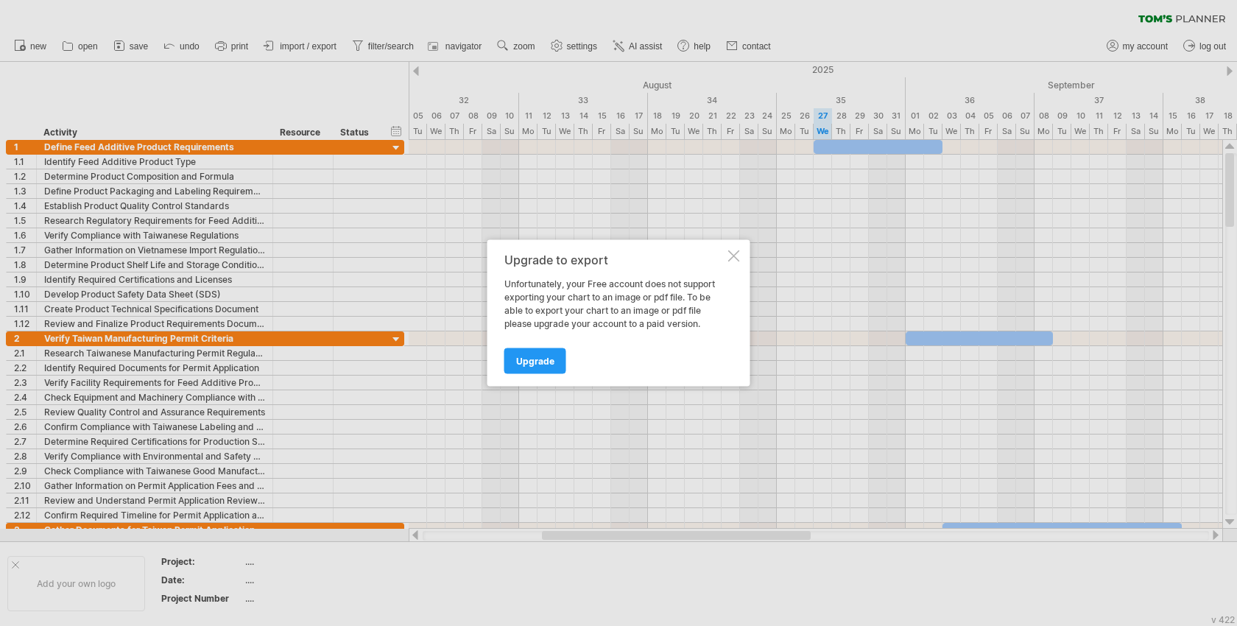
click at [734, 255] on div at bounding box center [734, 256] width 12 height 12
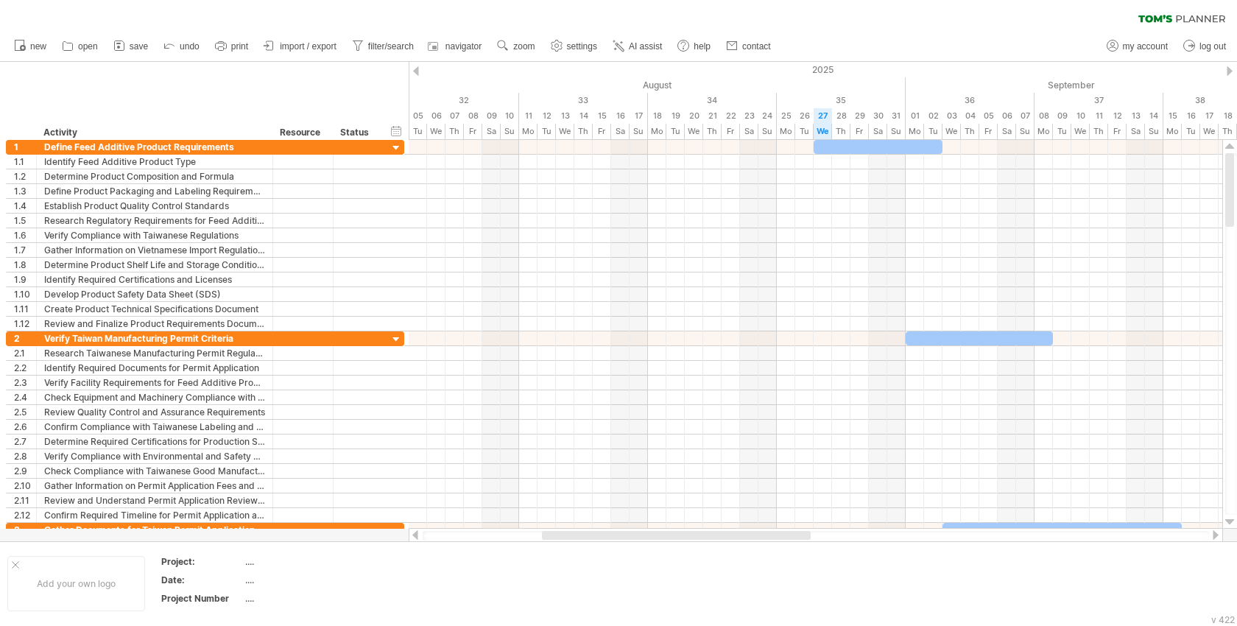
click at [1163, 21] on icon at bounding box center [1181, 19] width 87 height 8
